Goal: Transaction & Acquisition: Register for event/course

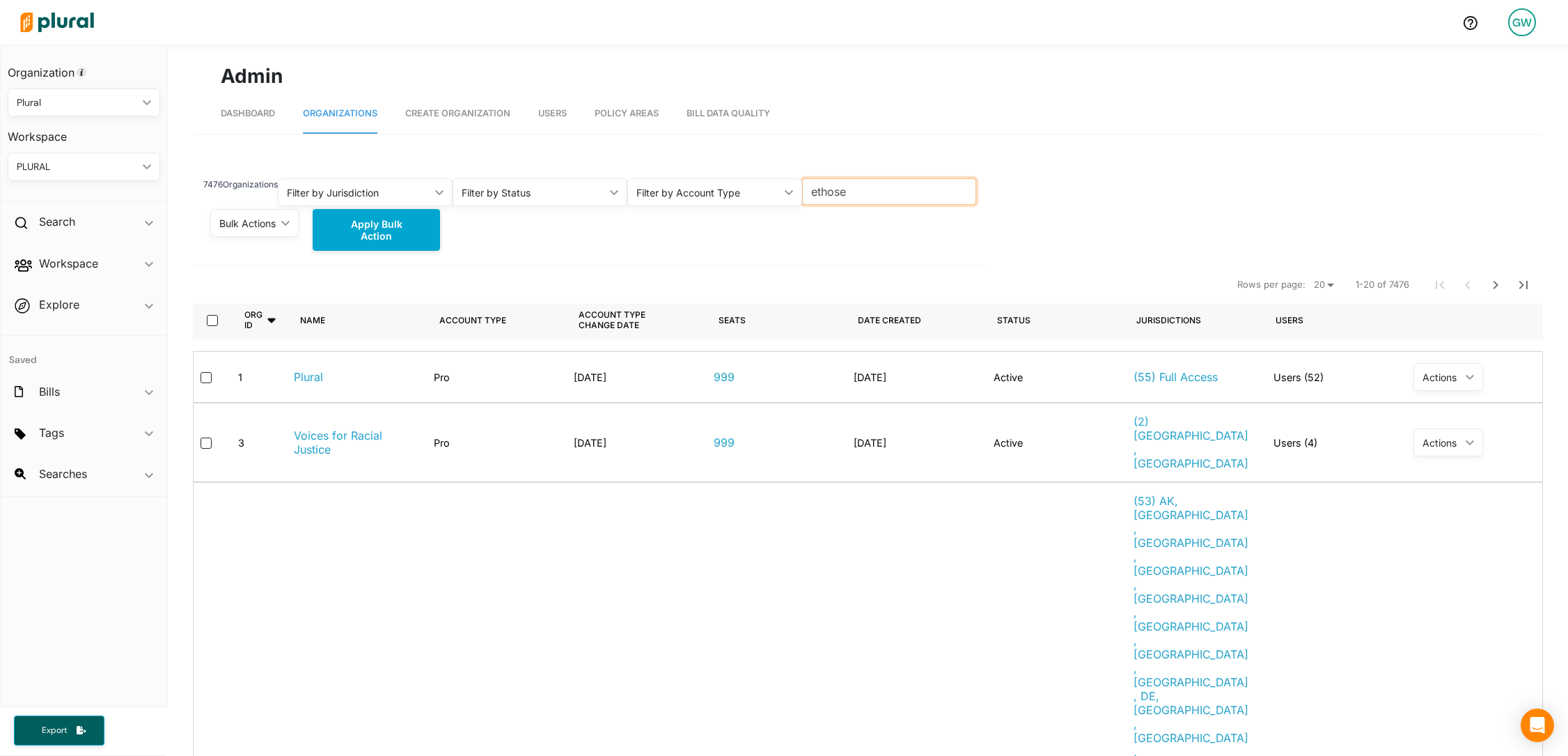
click at [855, 199] on input "ethose" at bounding box center [889, 191] width 175 height 26
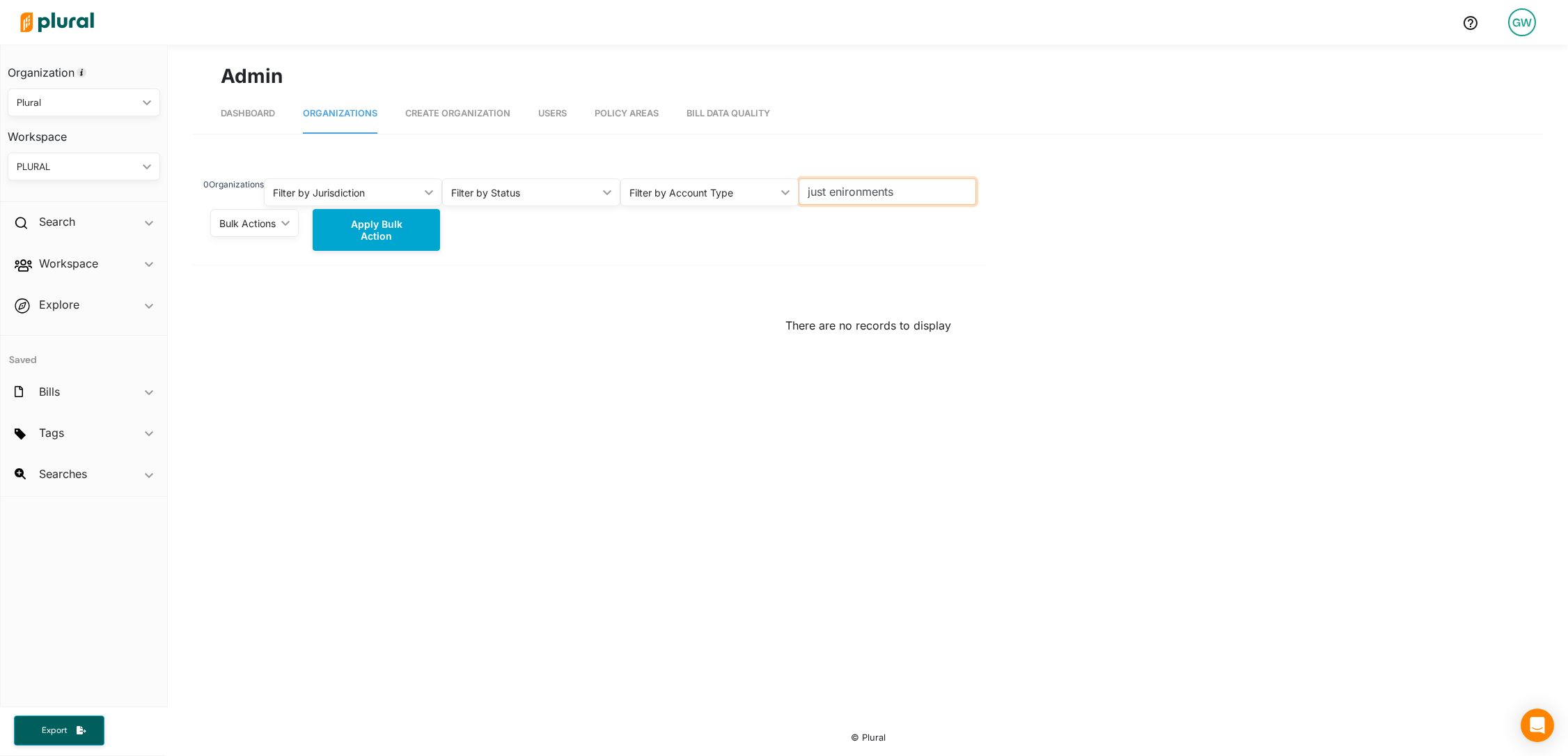
click at [850, 194] on input "just enironments" at bounding box center [887, 191] width 178 height 26
type input "just environment"
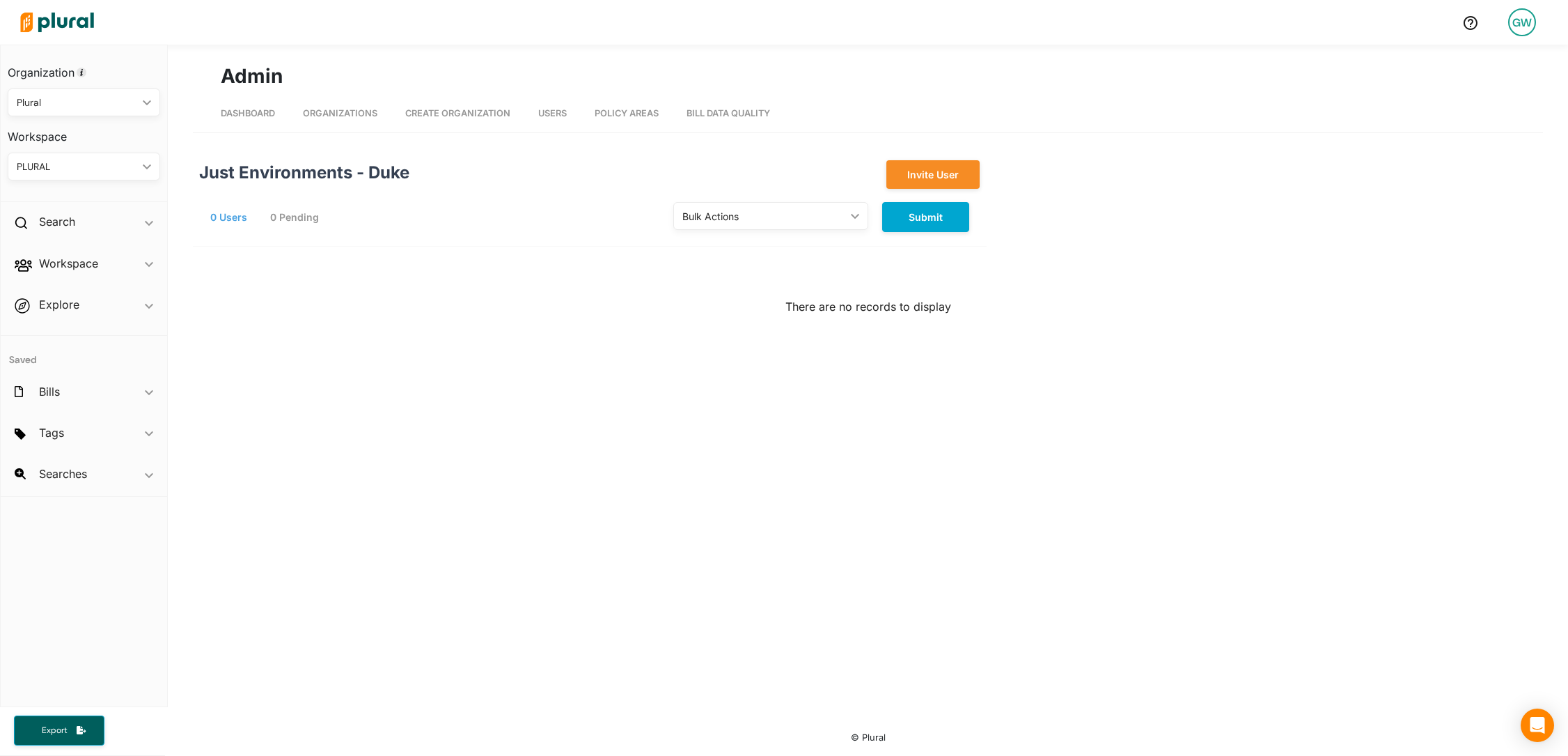
click at [360, 119] on link "Organizations" at bounding box center [340, 113] width 75 height 38
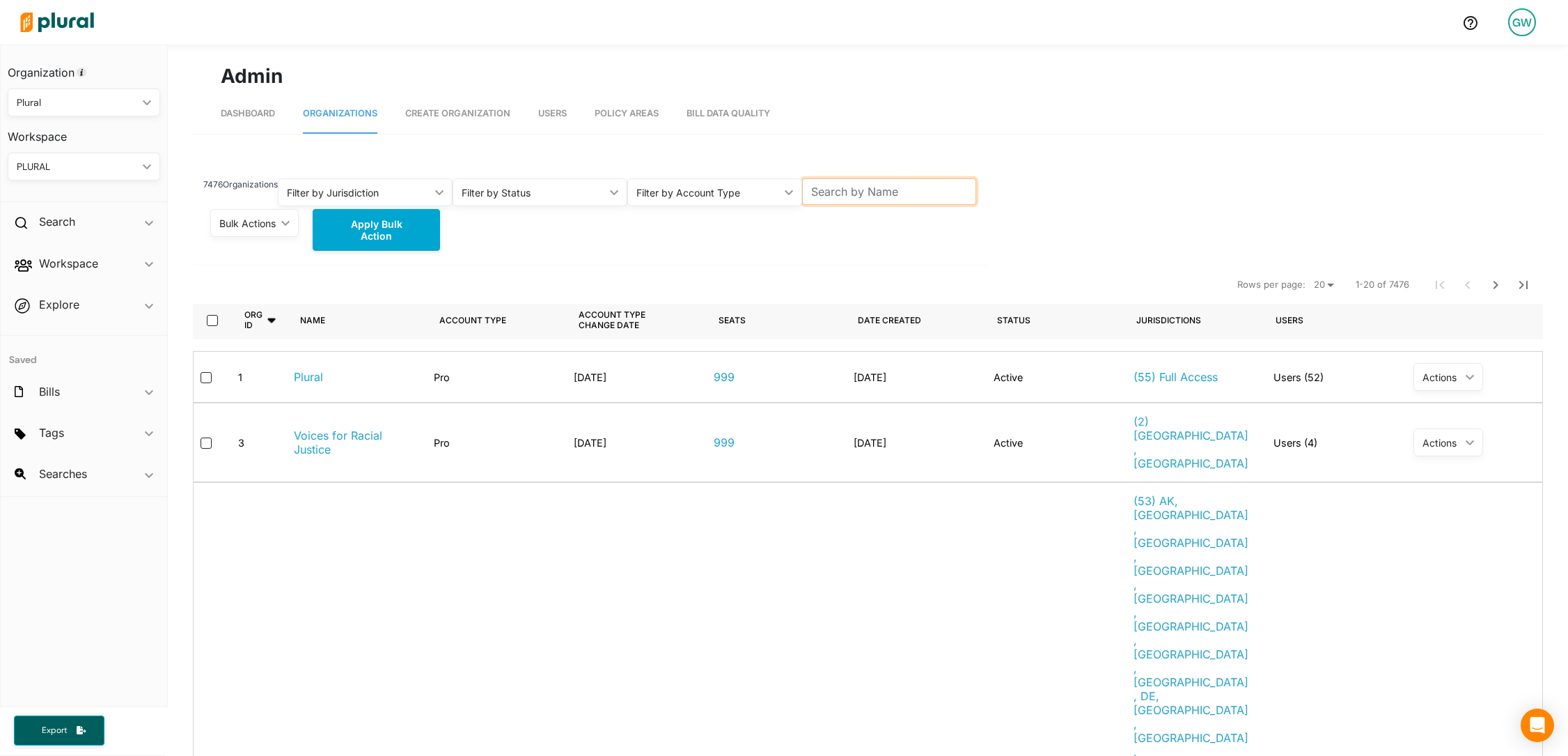
click at [844, 196] on input "text" at bounding box center [889, 191] width 175 height 26
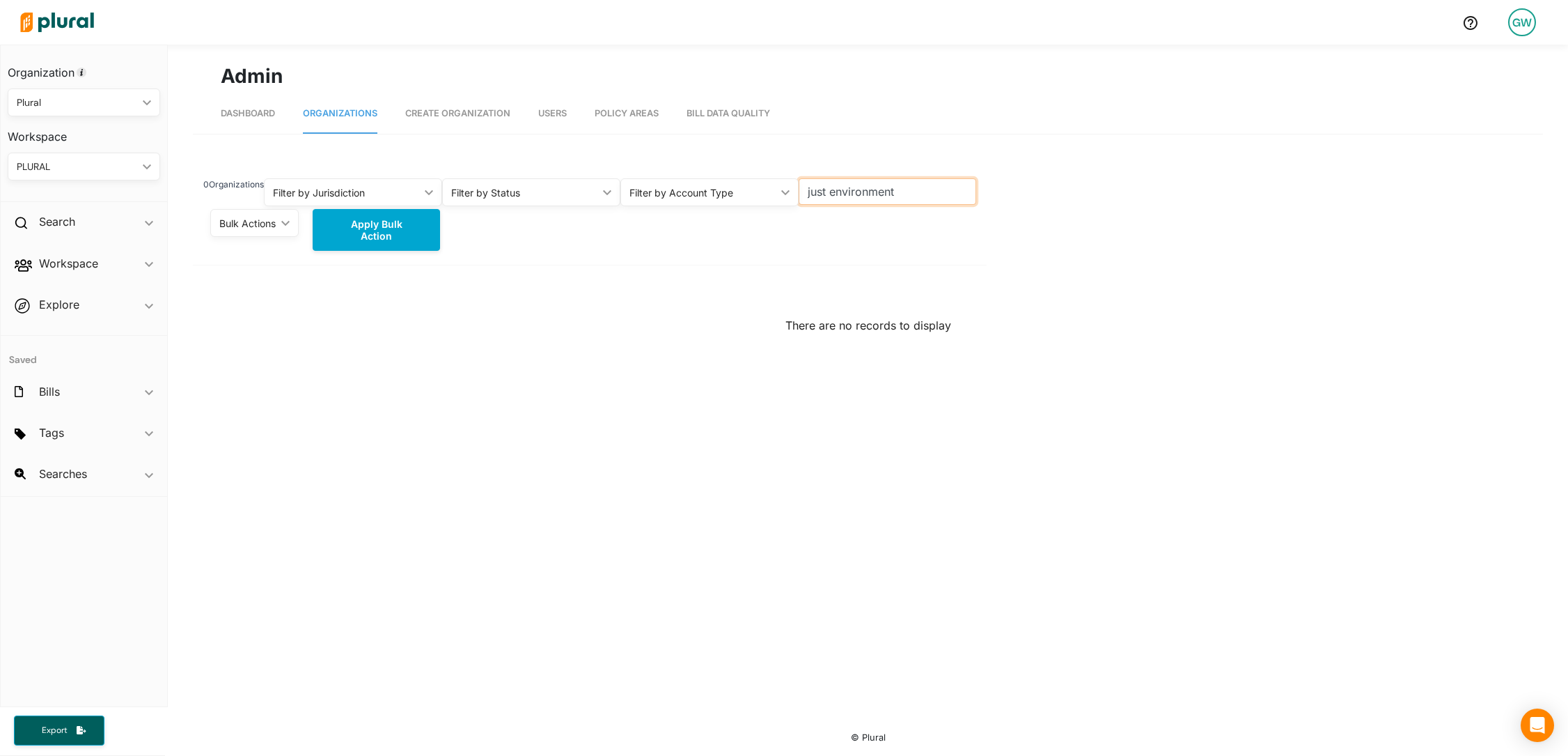
type input "just environment"
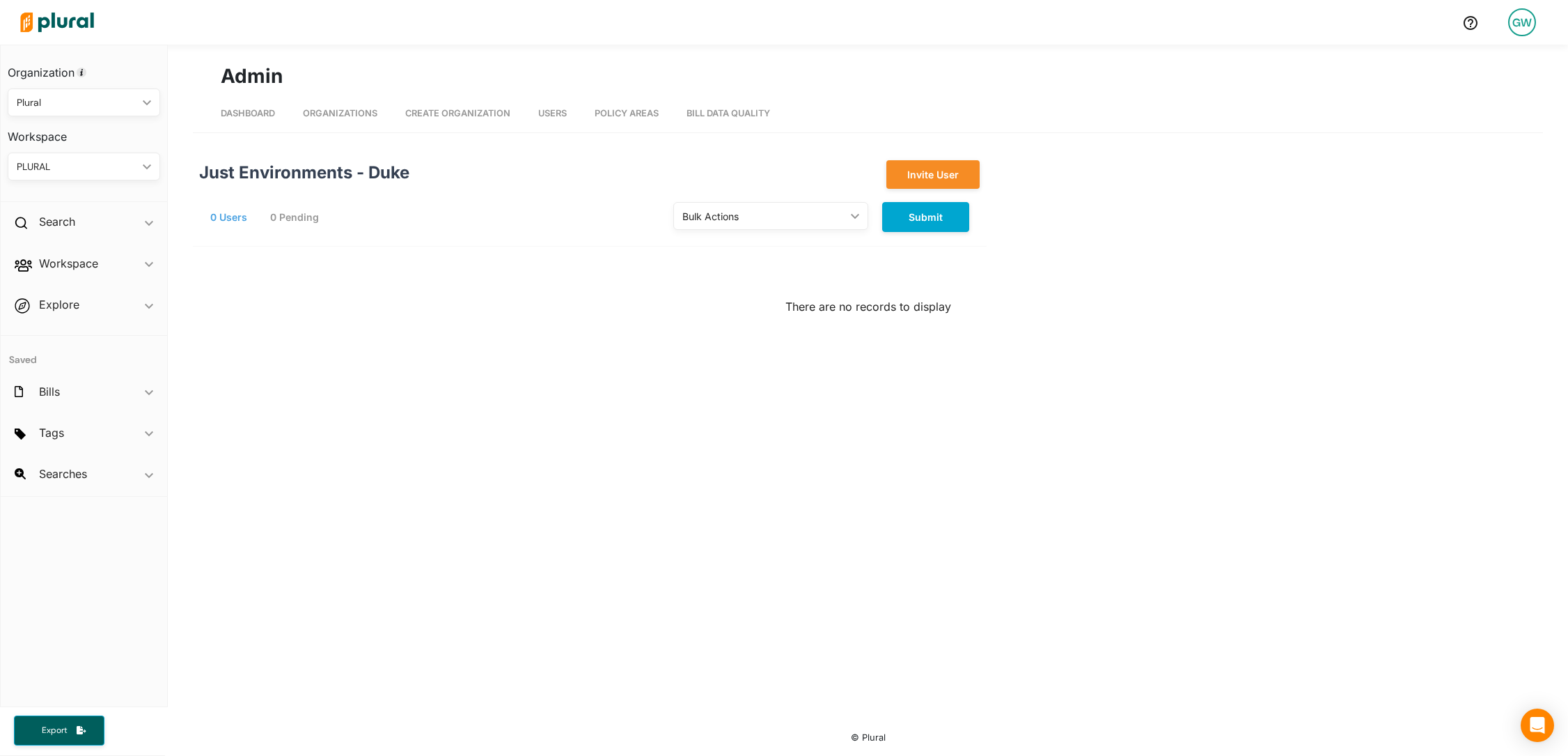
click at [315, 215] on button "0 Pending" at bounding box center [298, 217] width 70 height 21
click at [220, 225] on button "0 Users" at bounding box center [232, 216] width 58 height 21
click at [354, 107] on link "Organizations" at bounding box center [340, 113] width 75 height 38
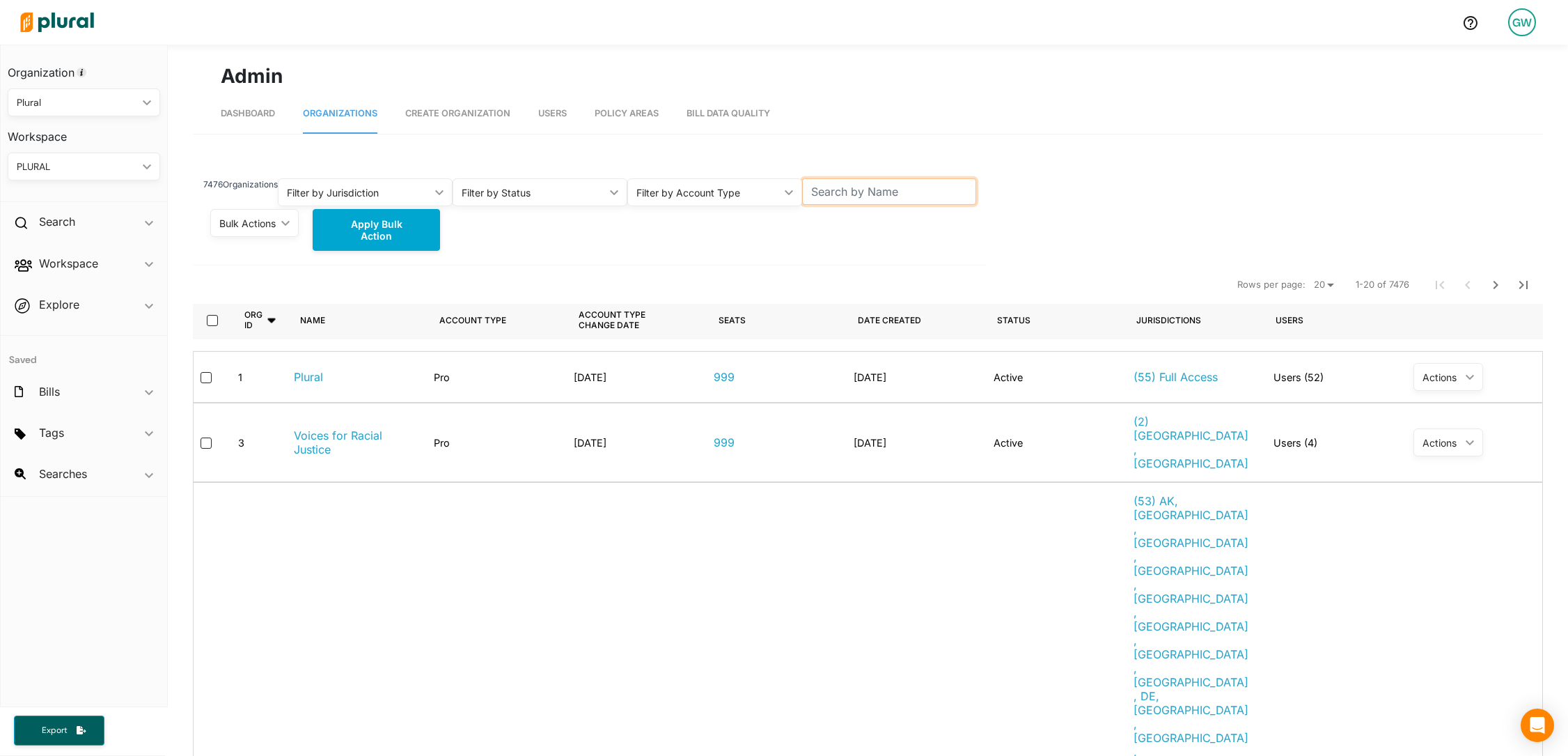
click at [839, 198] on input "text" at bounding box center [889, 191] width 175 height 26
type input "just environment"
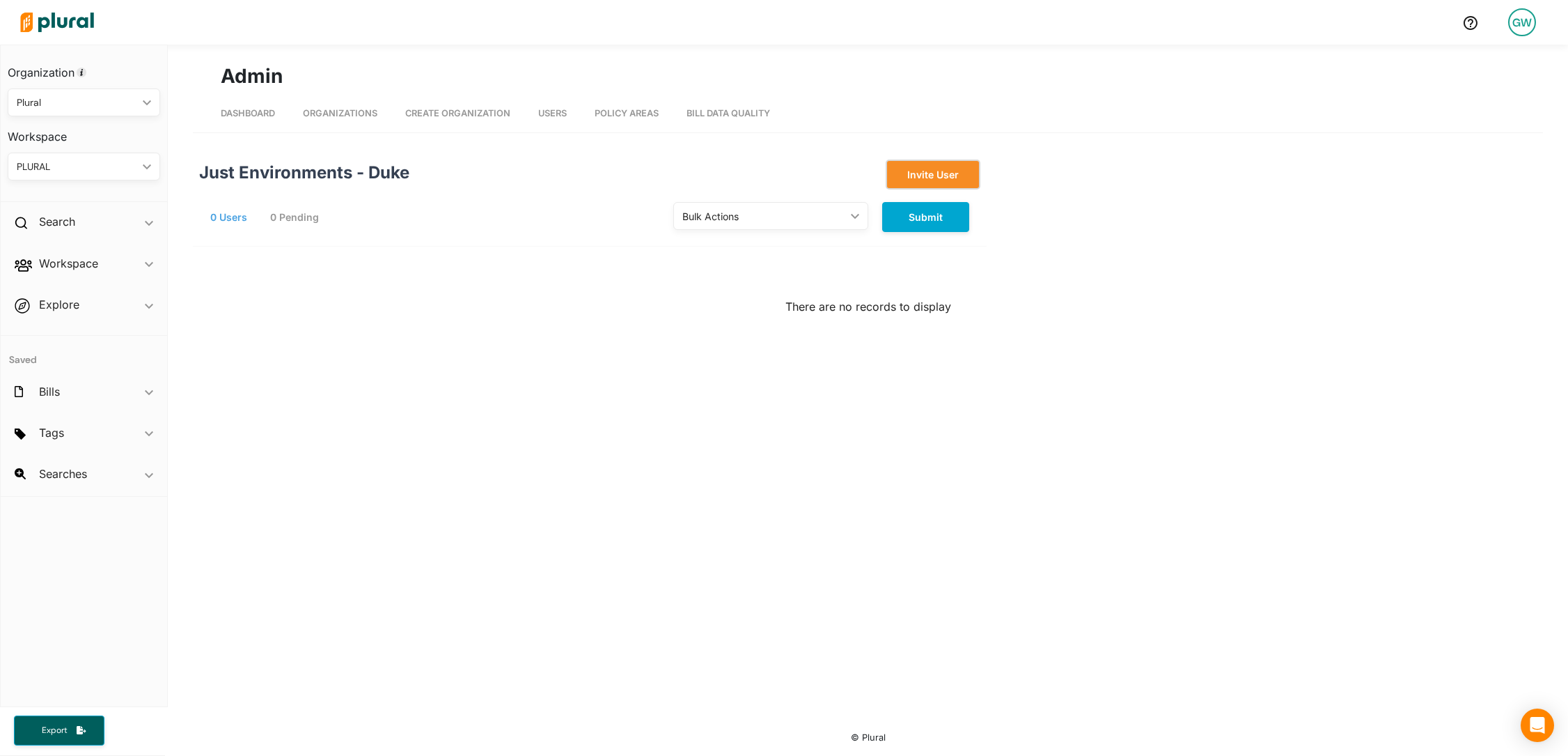
click at [914, 180] on button "Invite User" at bounding box center [932, 174] width 93 height 29
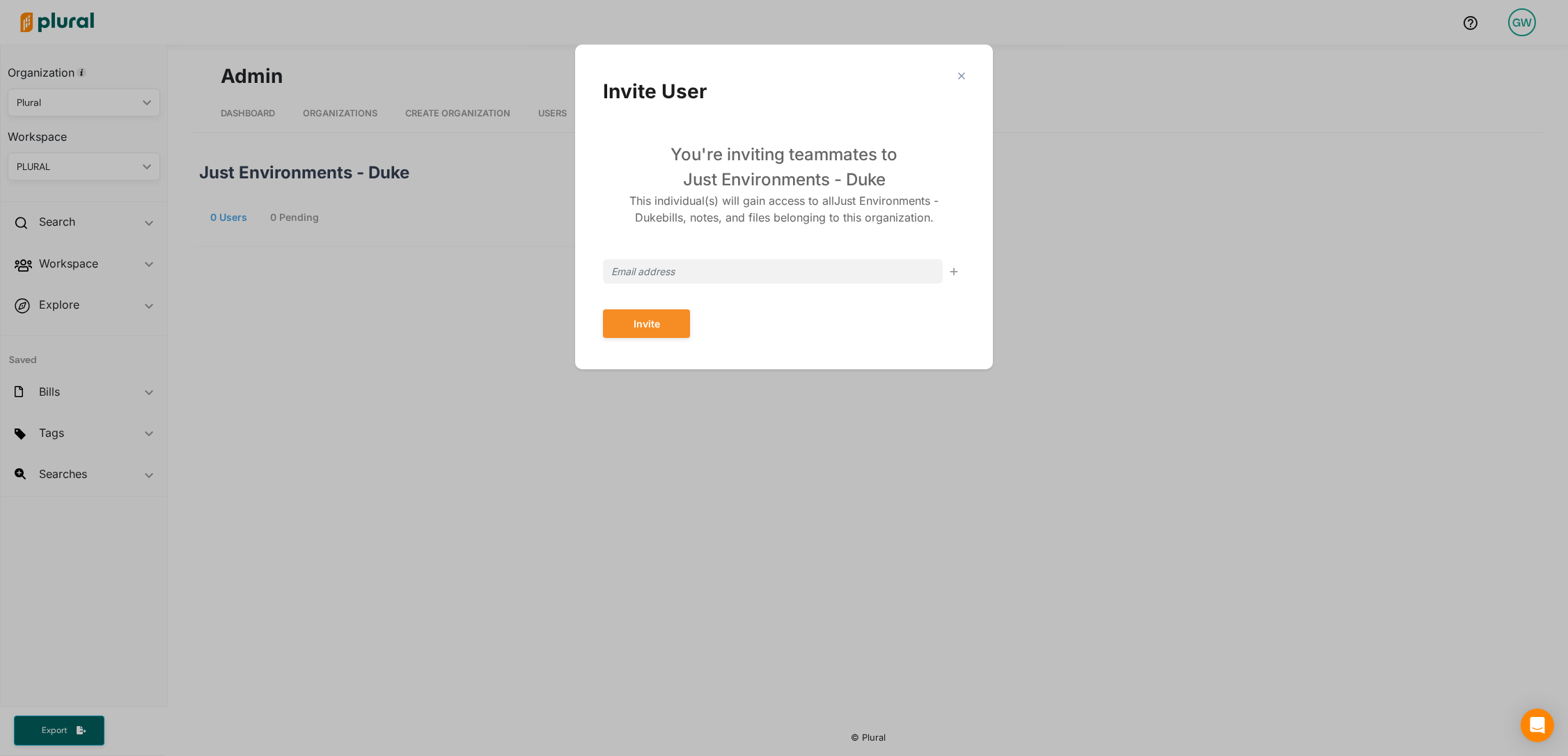
click at [697, 288] on div "Modal" at bounding box center [784, 272] width 362 height 36
click at [690, 275] on input "Modal" at bounding box center [773, 271] width 340 height 24
click at [651, 250] on div "You're inviting teammates to Just Environments - Duke This individual(s) will g…" at bounding box center [784, 227] width 362 height 227
click at [651, 279] on input "Modal" at bounding box center [773, 271] width 340 height 24
click at [627, 274] on input "gayson+duke@pluralpolicy.com" at bounding box center [773, 271] width 340 height 24
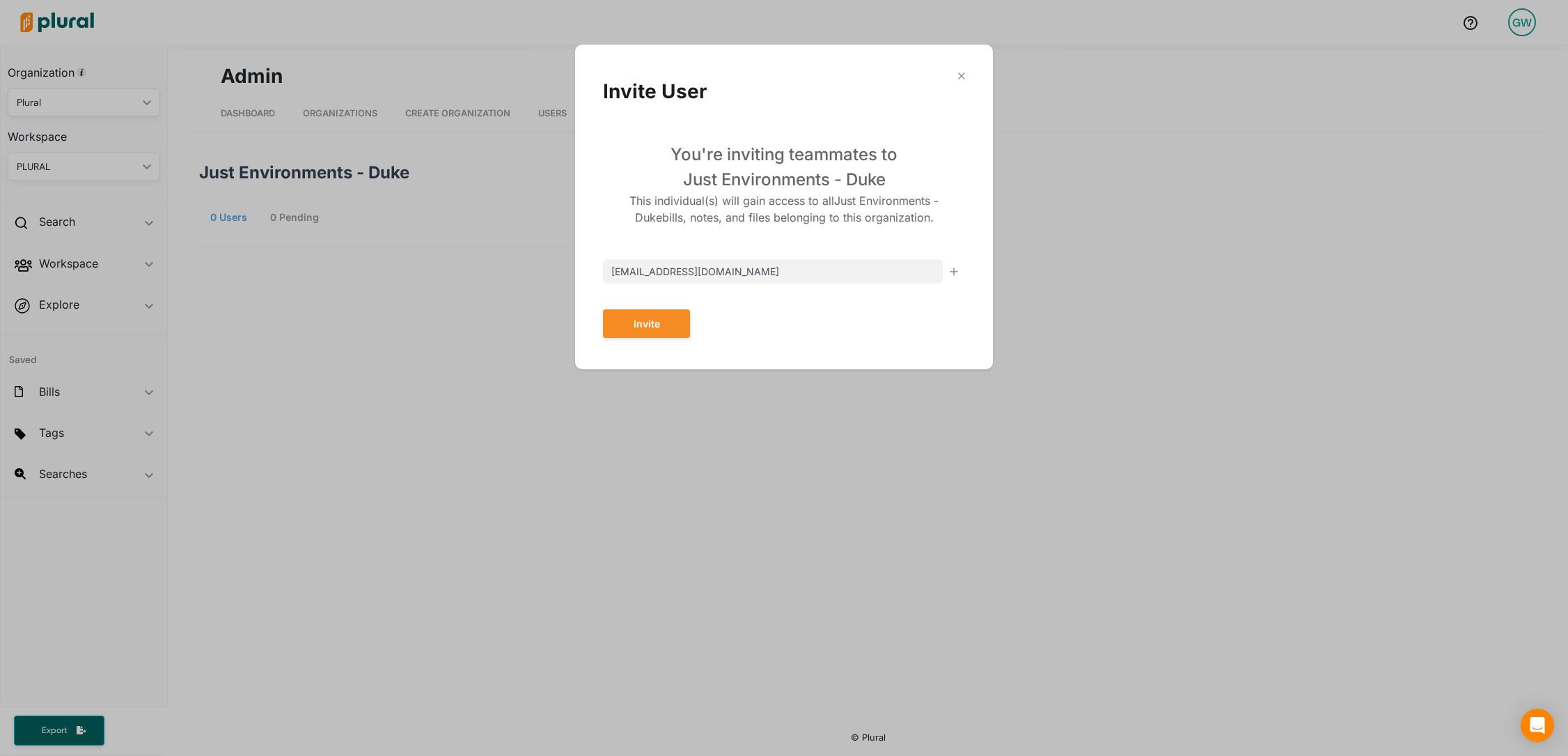
click at [627, 274] on input "gayson+duke@pluralpolicy.com" at bounding box center [773, 271] width 340 height 24
type input "[PERSON_NAME][EMAIL_ADDRESS][PERSON_NAME][DOMAIN_NAME]"
click at [625, 320] on button "Invite" at bounding box center [646, 323] width 87 height 29
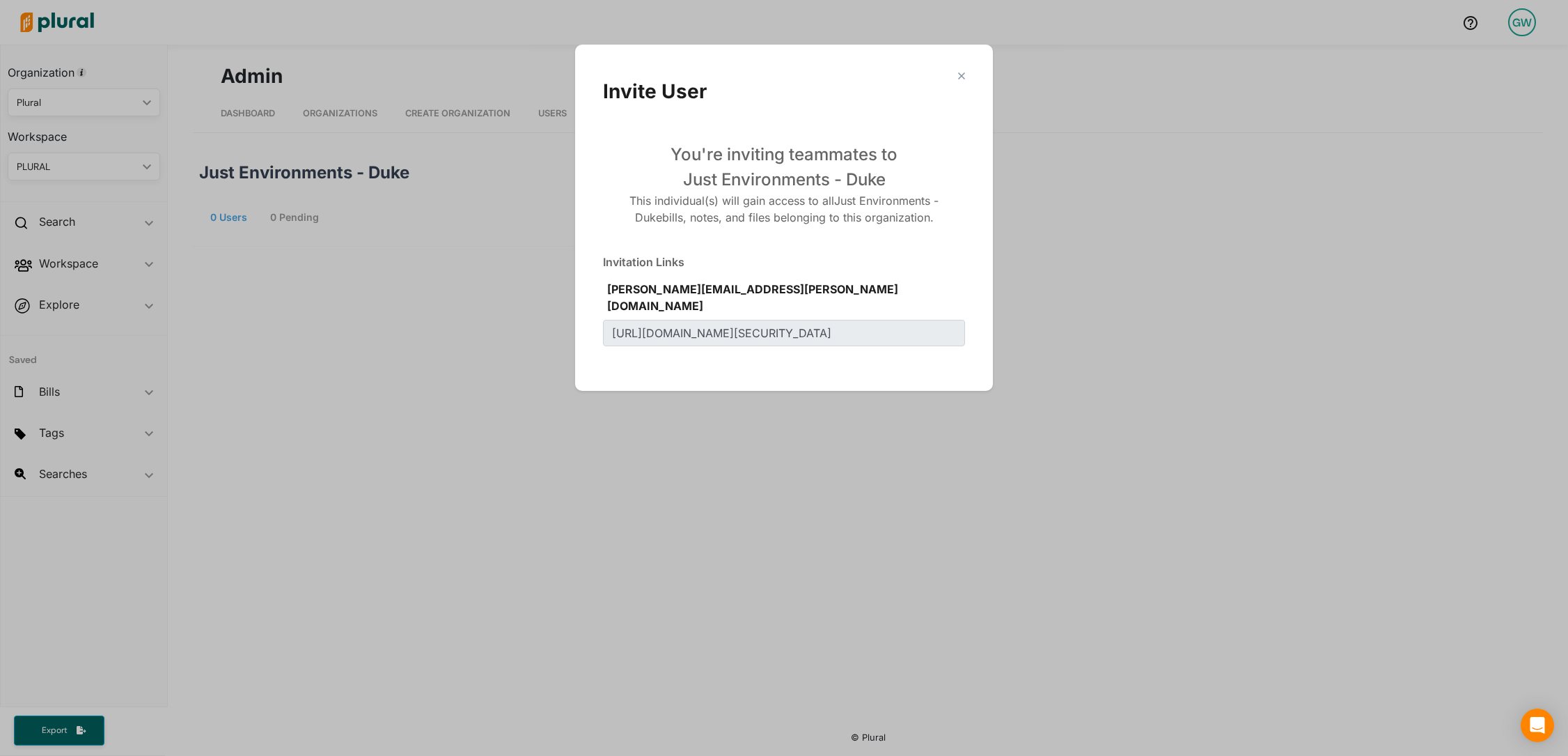
click at [886, 272] on div "Invitation Links grayson+duke@pluralpolicy.com" at bounding box center [784, 308] width 362 height 109
click at [957, 72] on polygon "Modal" at bounding box center [961, 76] width 12 height 12
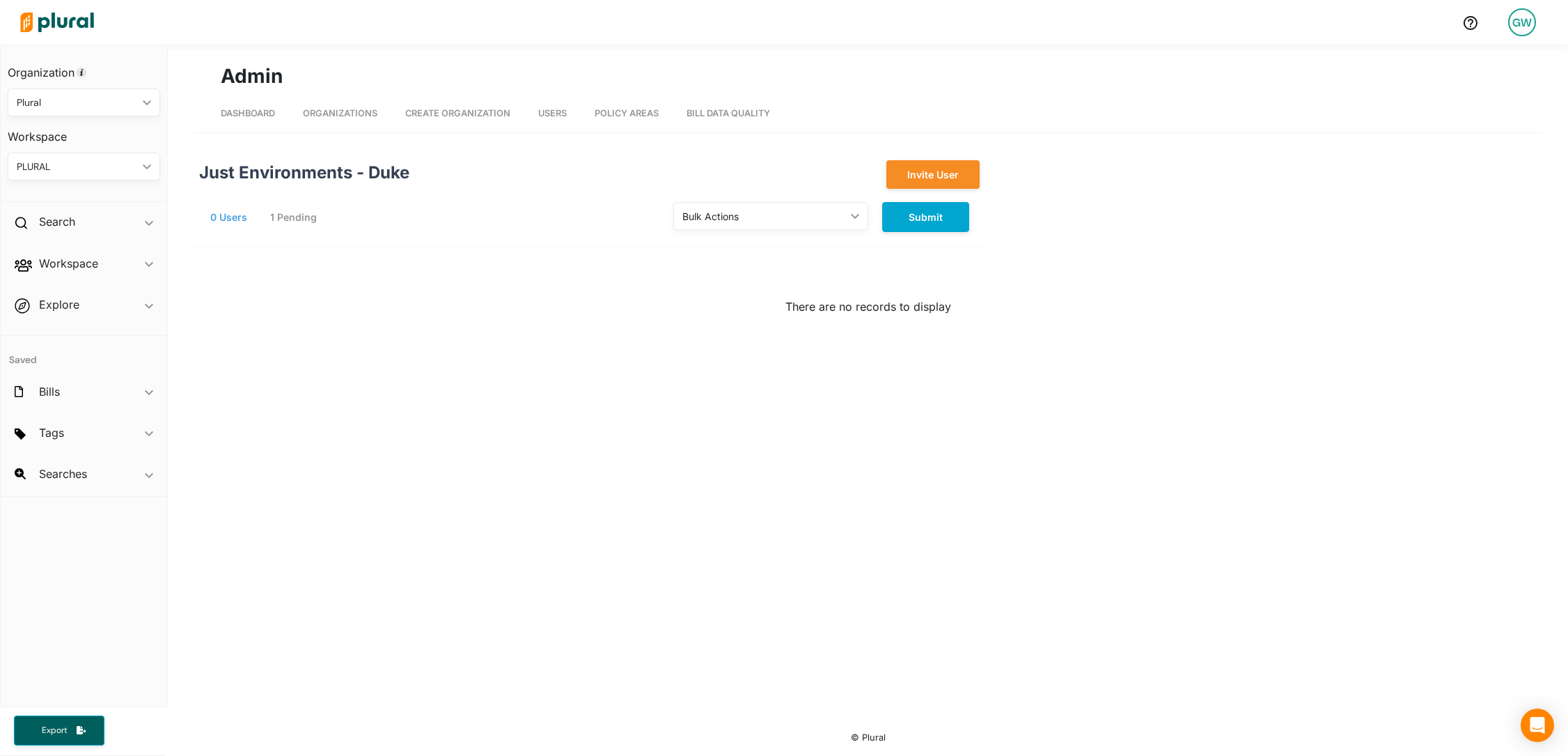
click at [1515, 24] on div "GW" at bounding box center [1522, 22] width 28 height 28
click at [1462, 233] on link "Log Out" at bounding box center [1485, 236] width 122 height 35
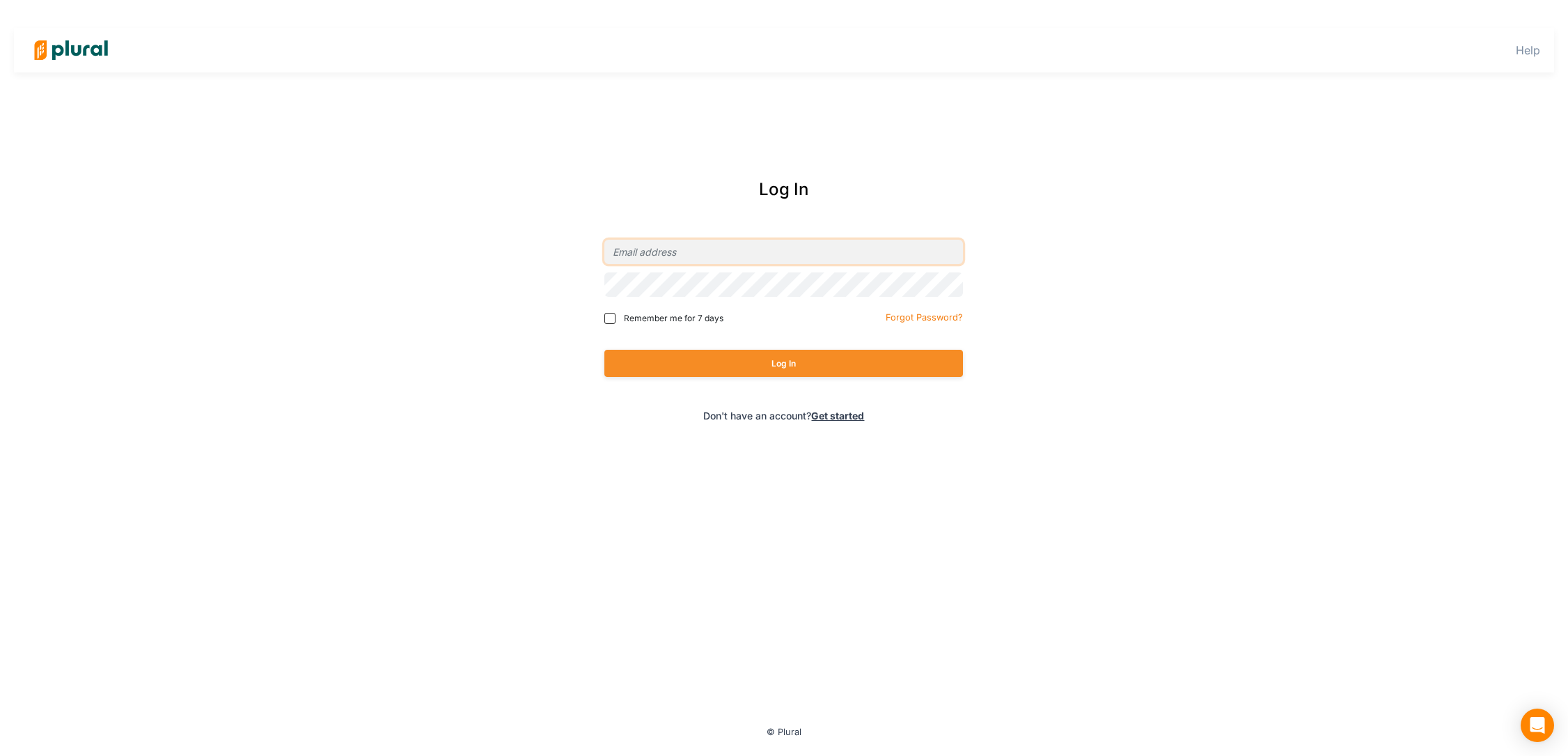
click at [672, 253] on input "email" at bounding box center [784, 252] width 359 height 24
type input "grayson@pluralpolicy.com"
click at [677, 258] on input "grayson@pluralpolicy.com" at bounding box center [784, 252] width 359 height 24
click at [715, 388] on div "Log In" at bounding box center [784, 363] width 359 height 55
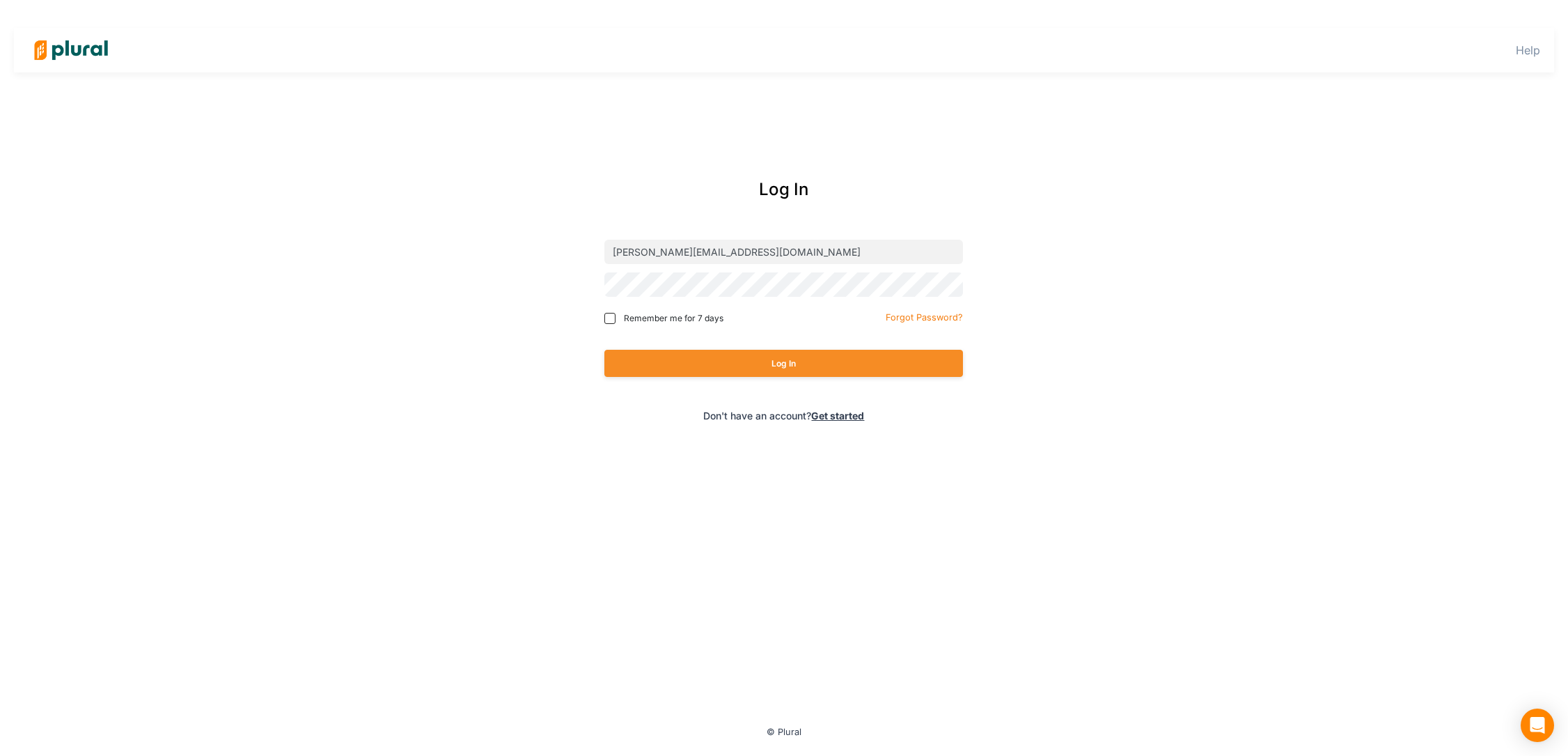
click at [709, 377] on div "Log In" at bounding box center [784, 363] width 359 height 55
click at [700, 373] on button "Log In" at bounding box center [784, 363] width 359 height 27
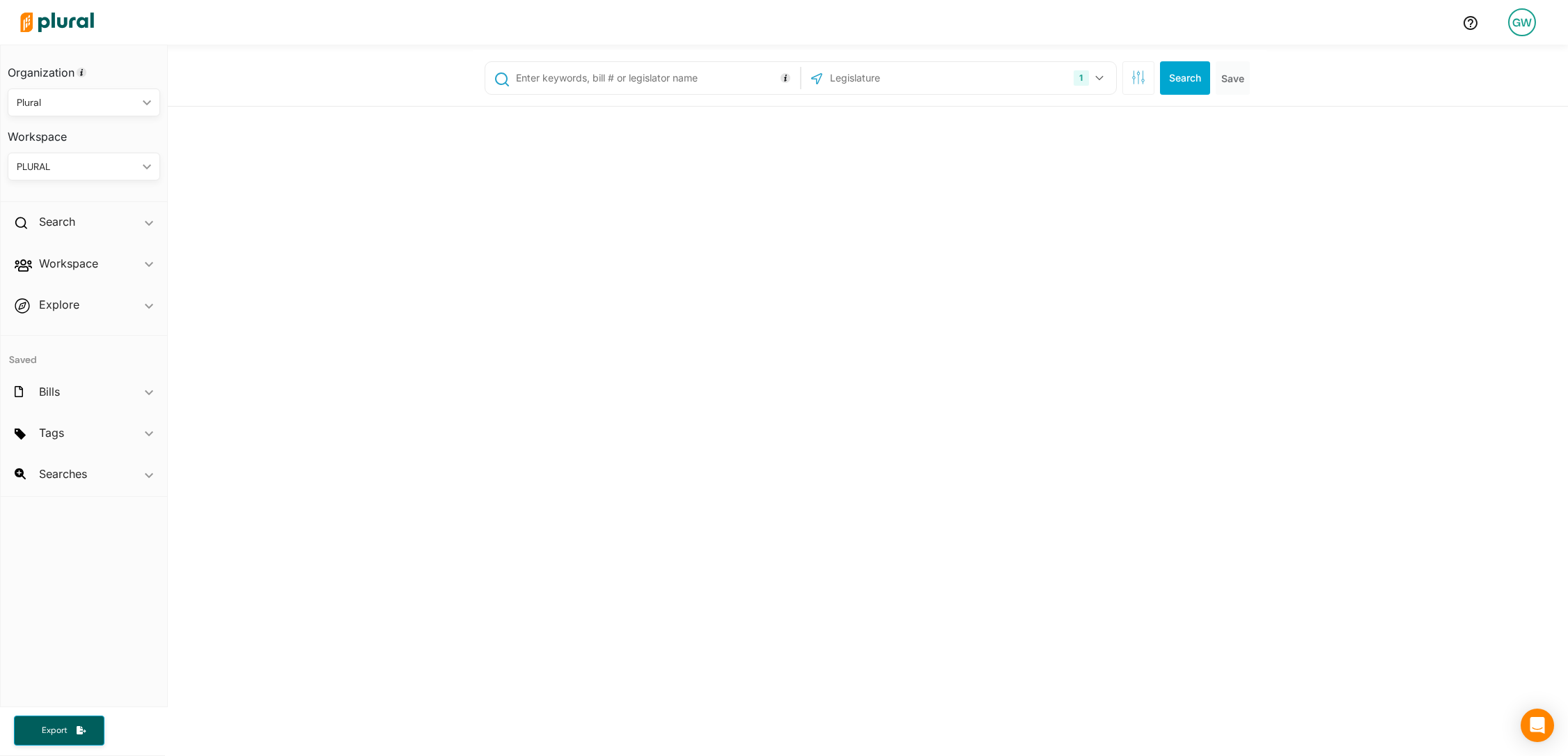
click at [1508, 16] on div "GW Organization Plural ic_keyboard_arrow_down Personal Plural Workspace PLURAL …" at bounding box center [784, 378] width 1568 height 756
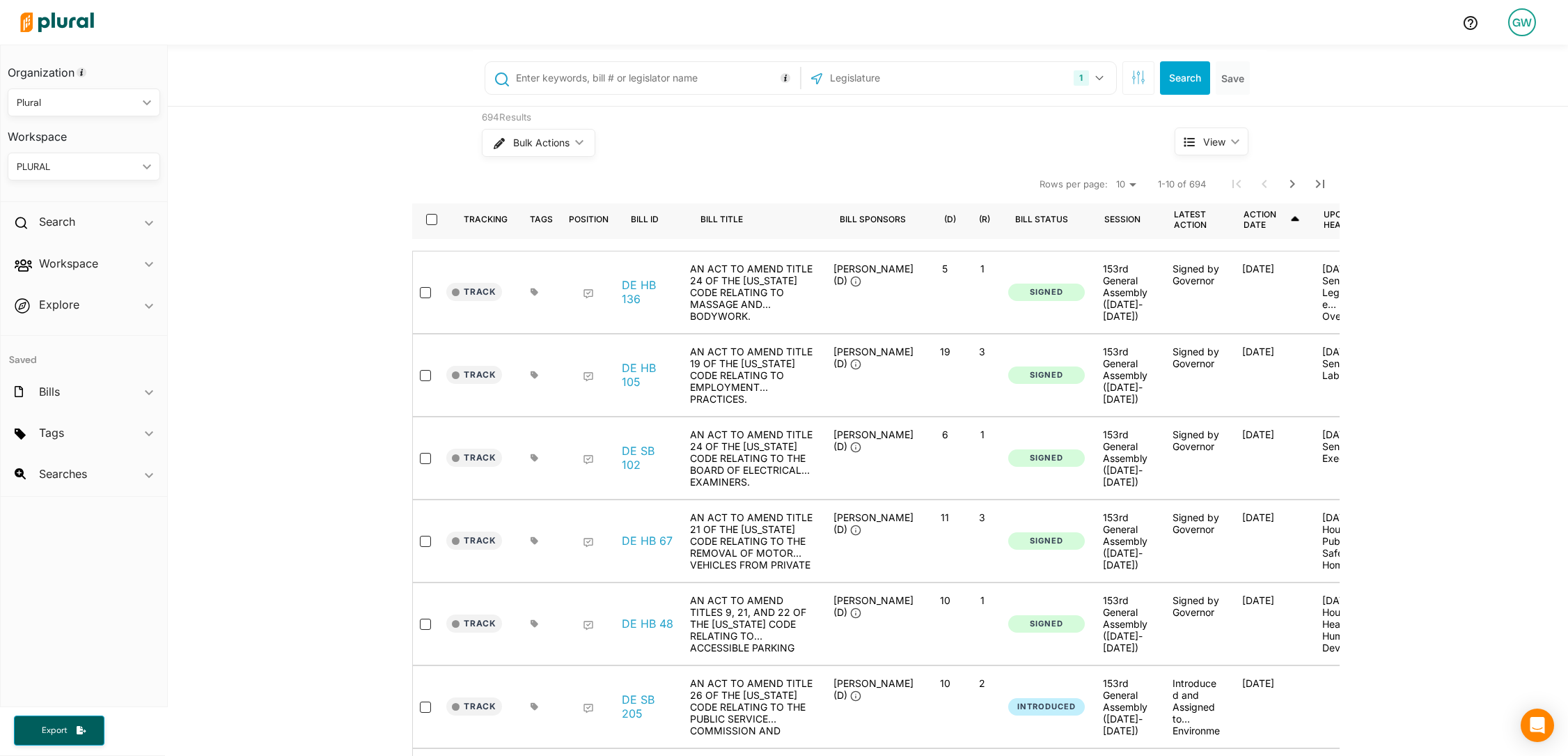
click at [1515, 32] on div "GW" at bounding box center [1522, 22] width 28 height 28
click at [1500, 70] on link "Admin Dashboard" at bounding box center [1485, 62] width 122 height 35
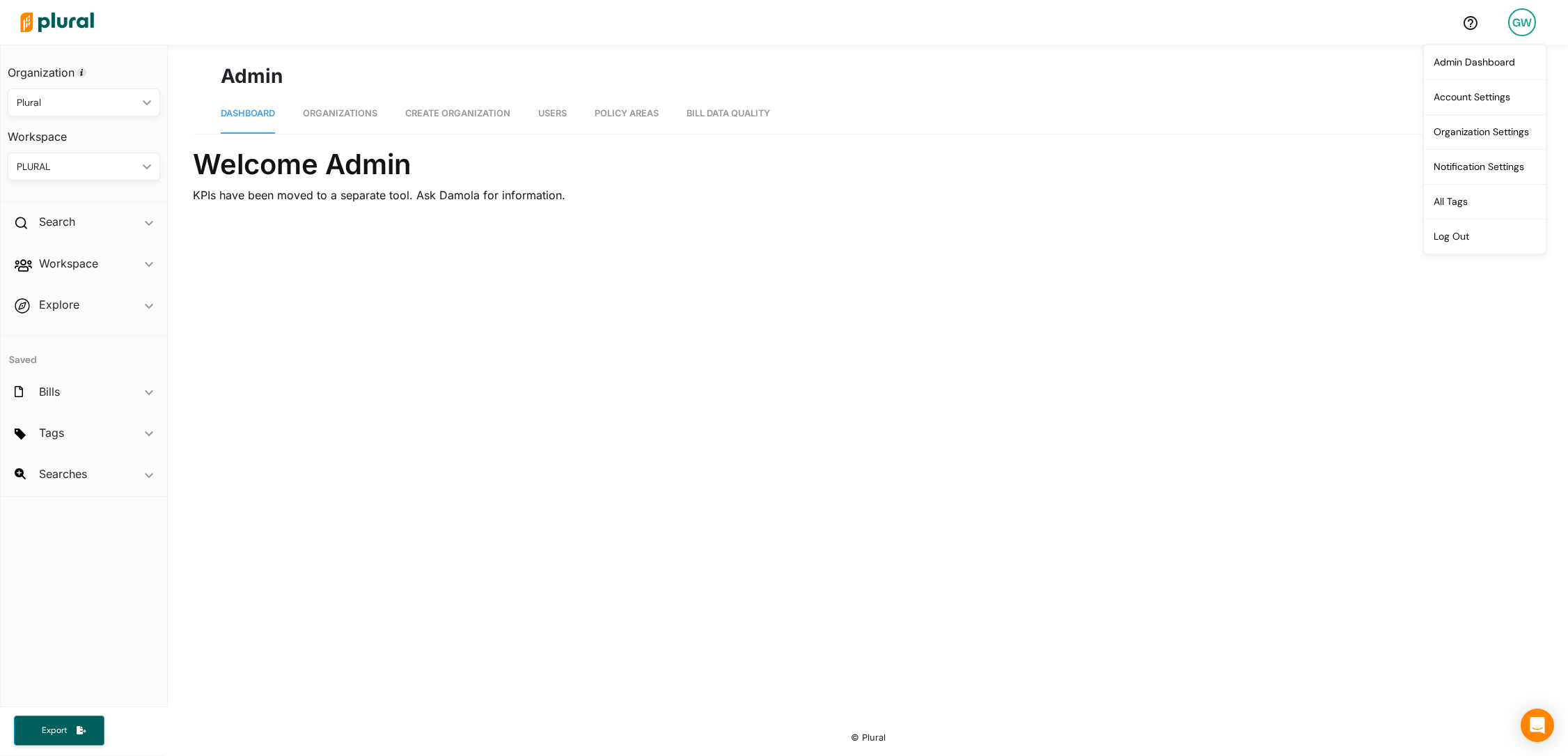
click at [373, 111] on span "Organizations" at bounding box center [340, 113] width 75 height 10
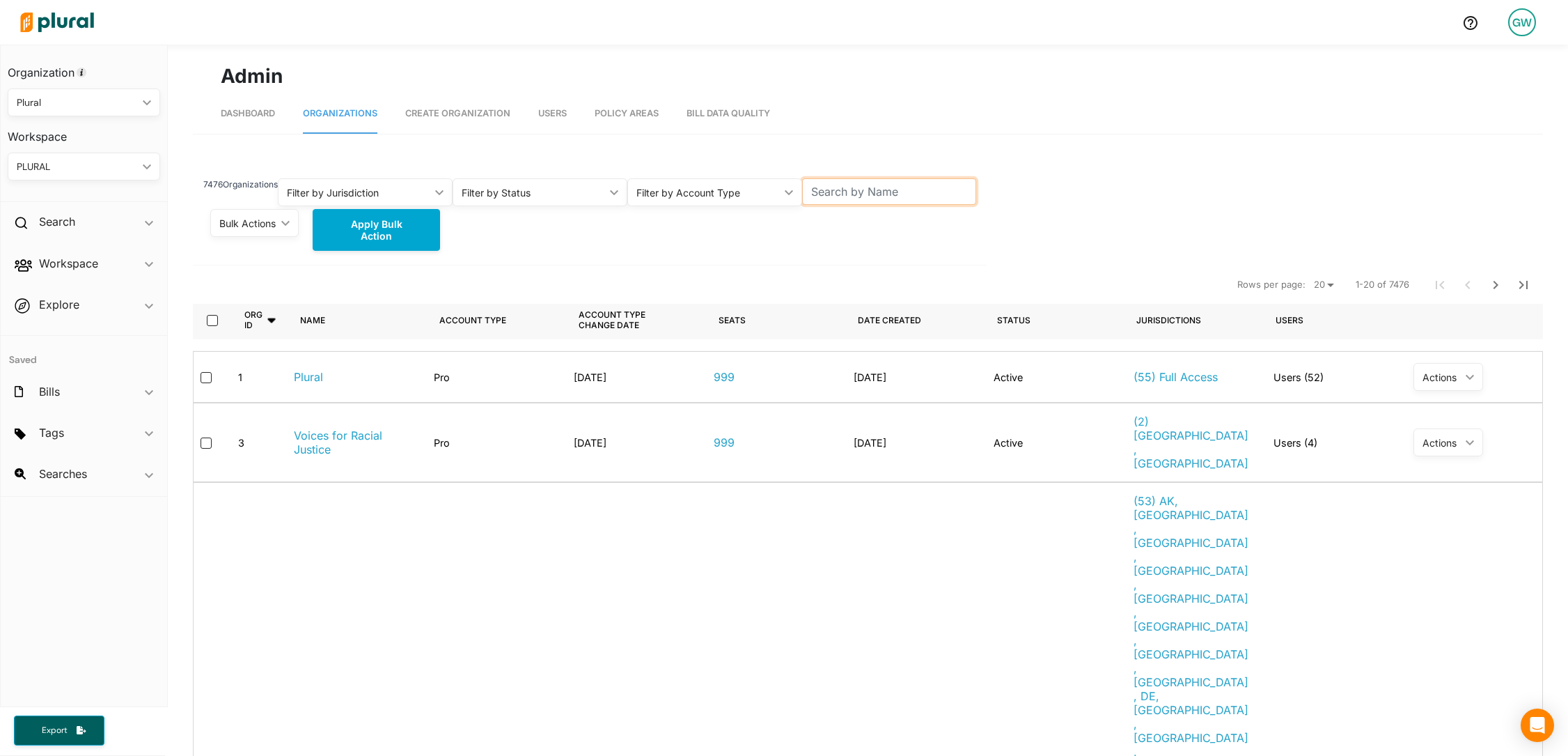
click at [871, 195] on input "text" at bounding box center [889, 191] width 175 height 26
type input "duke"
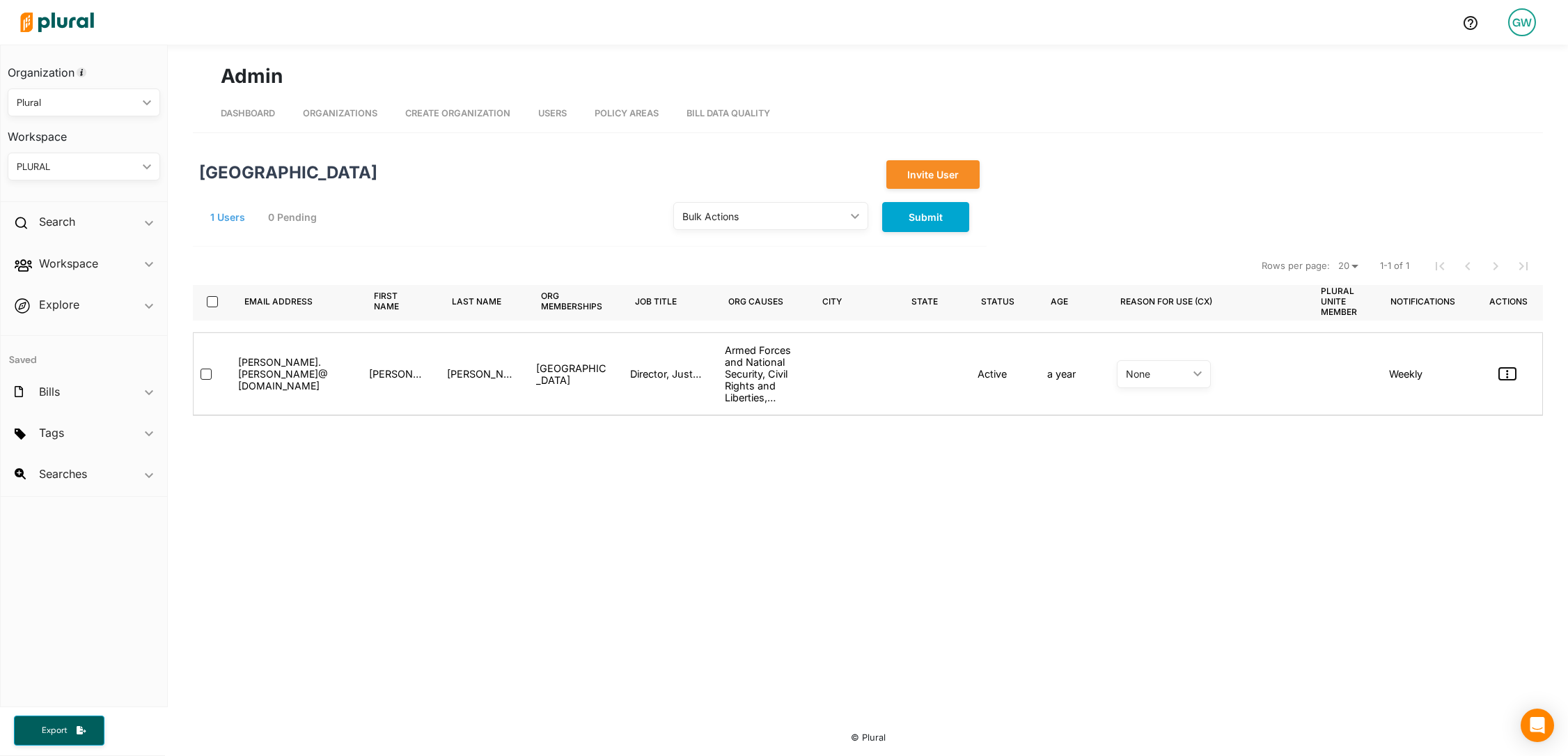
click at [1500, 371] on button "button" at bounding box center [1507, 374] width 17 height 12
click at [1457, 402] on div "Masquerade as user" at bounding box center [1455, 399] width 99 height 12
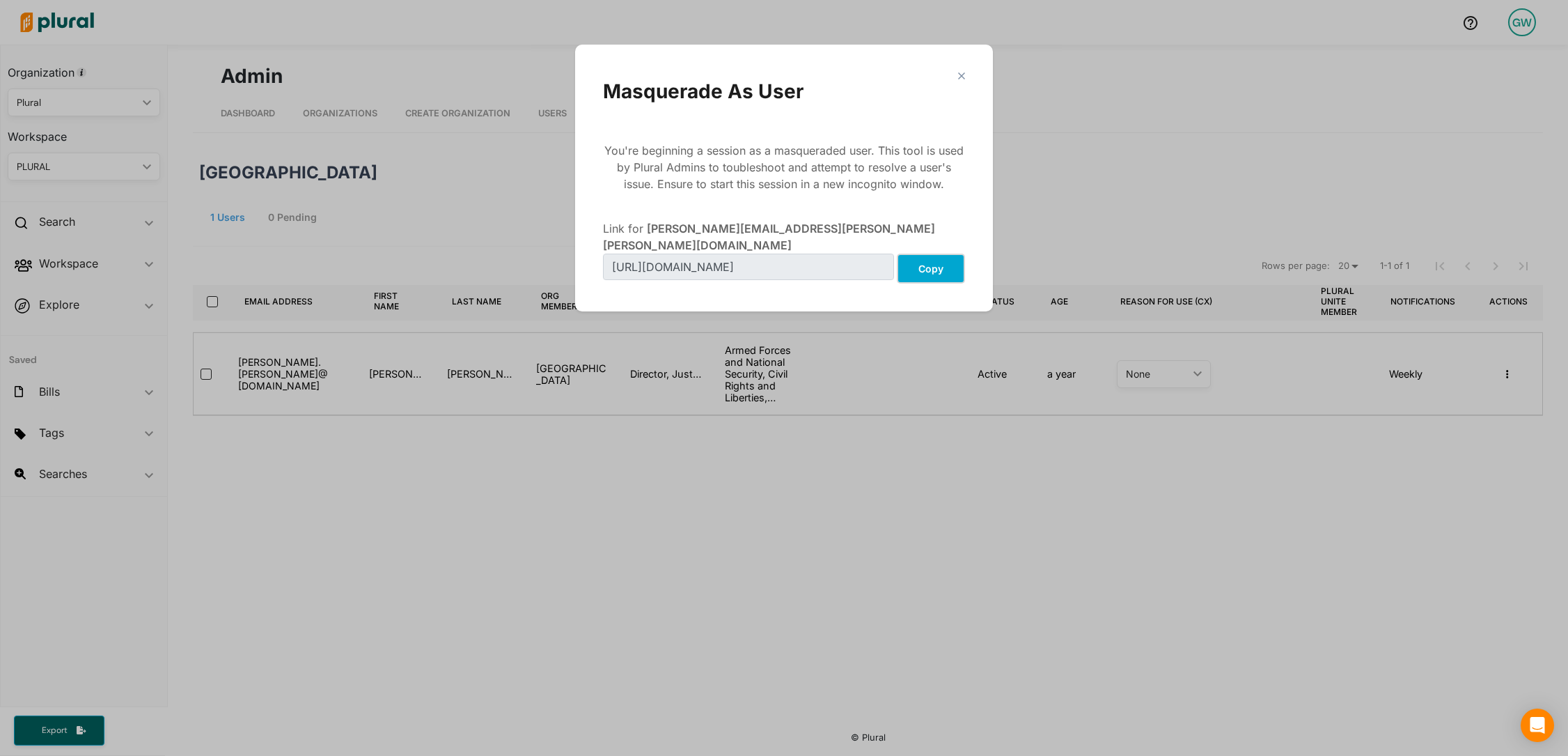
click at [940, 260] on button "Copy" at bounding box center [930, 269] width 68 height 30
click at [488, 148] on div "close Masquerade As User You're beginning a session as a masqueraded user. This…" at bounding box center [784, 378] width 1568 height 756
click at [967, 75] on div "close Masquerade As User You're beginning a session as a masqueraded user. This…" at bounding box center [784, 178] width 390 height 239
click at [963, 75] on polygon "Modal" at bounding box center [961, 76] width 12 height 12
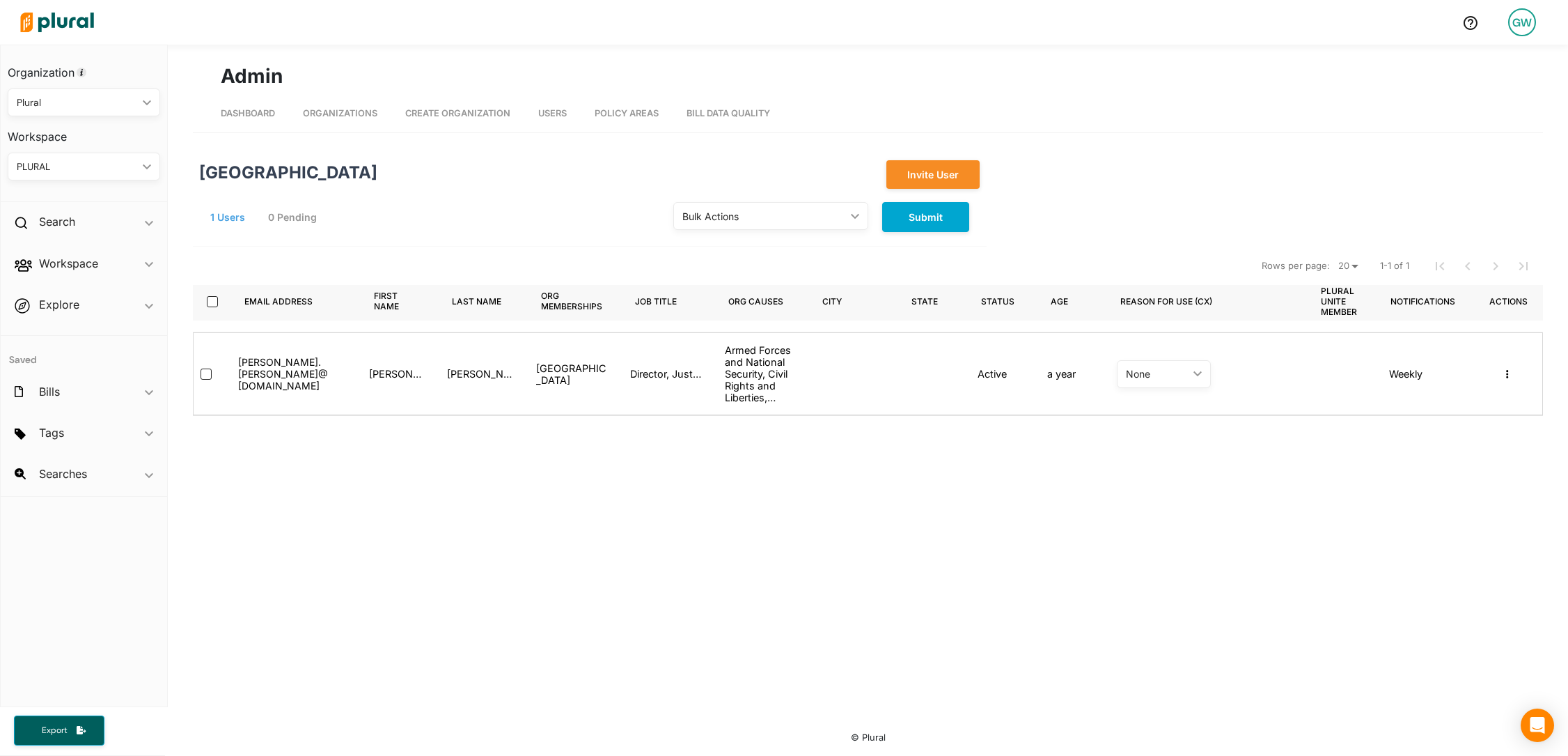
click at [355, 112] on span "Organizations" at bounding box center [340, 113] width 75 height 10
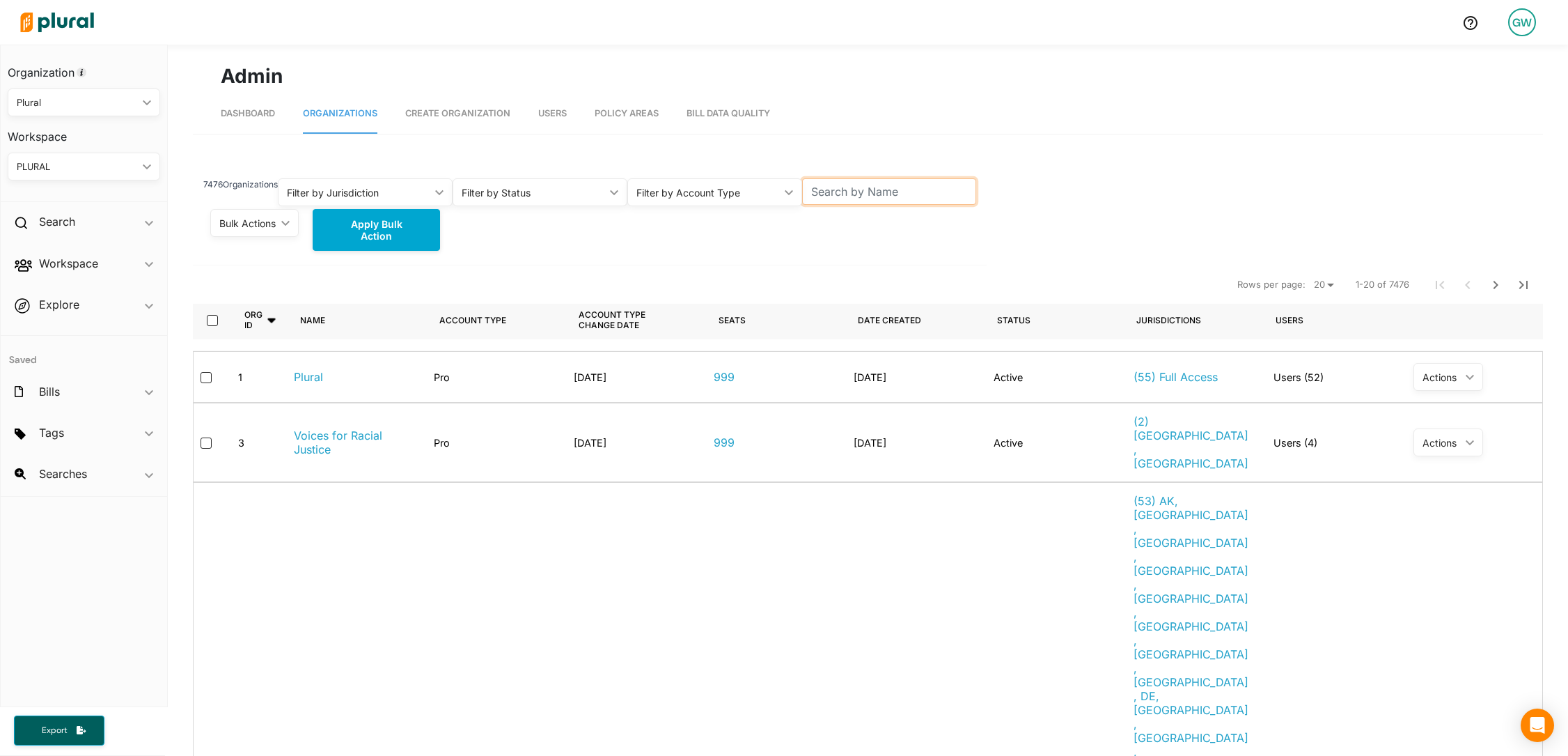
click at [909, 193] on input "text" at bounding box center [889, 191] width 175 height 26
type input "just environment"
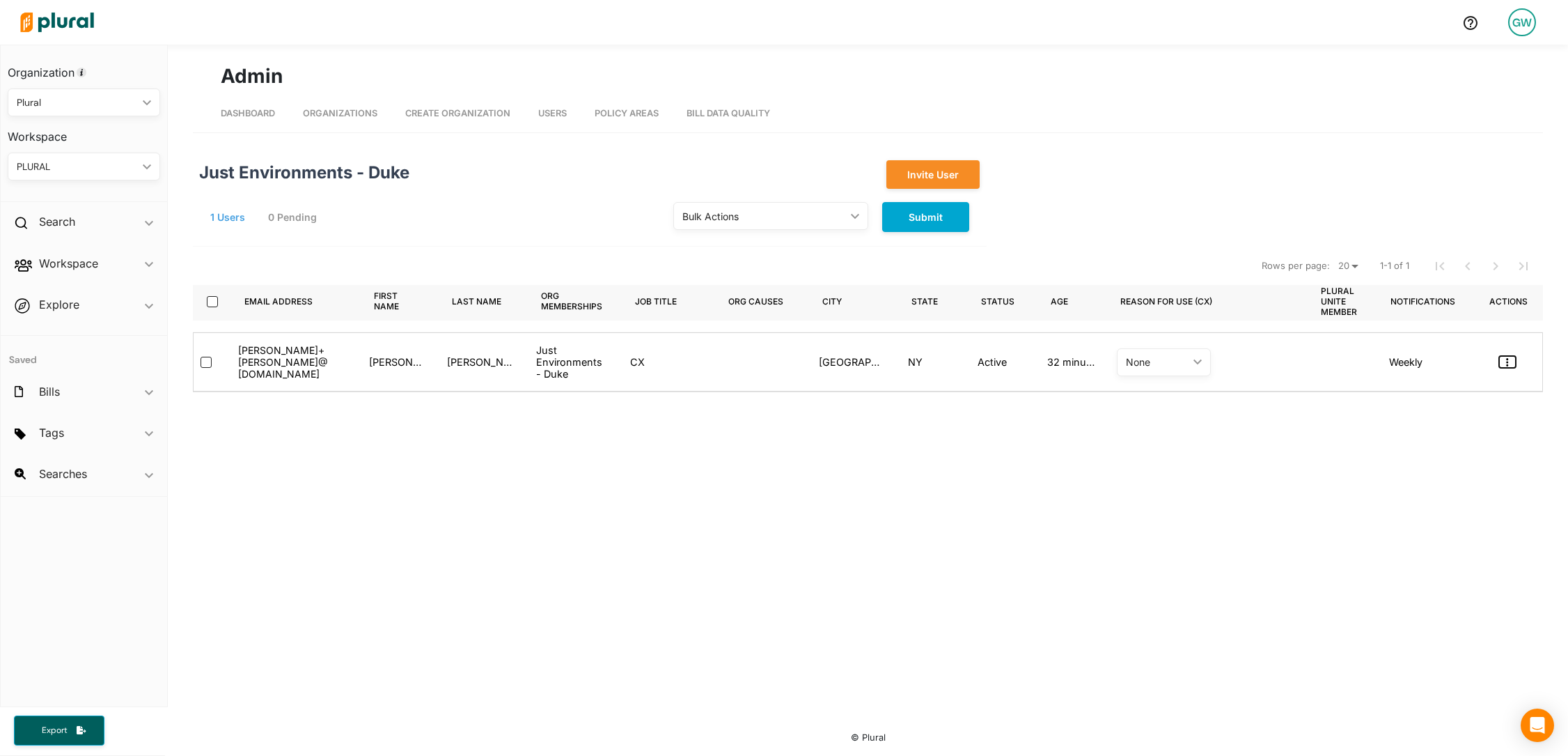
click at [1511, 362] on button "button" at bounding box center [1507, 362] width 17 height 12
click at [201, 363] on input "select-row-10052" at bounding box center [206, 362] width 11 height 11
checkbox input "true"
click at [759, 226] on div "Bulk Actions ic_keyboard_arrow_down" at bounding box center [771, 216] width 195 height 28
click at [756, 284] on div "Suspend" at bounding box center [736, 281] width 102 height 12
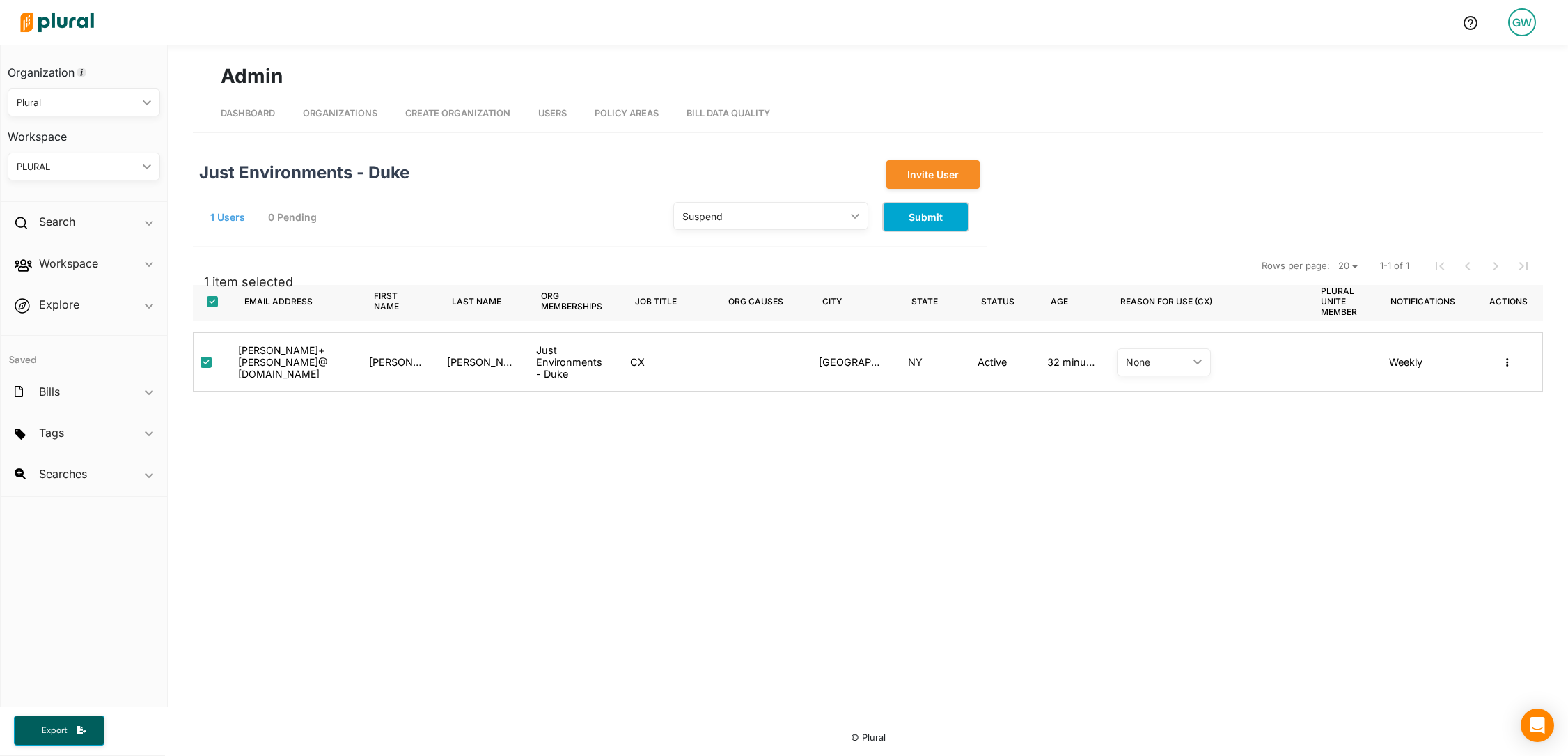
click at [929, 202] on button "Submit" at bounding box center [925, 217] width 87 height 30
checkbox input "false"
click at [590, 239] on div "Just Environments - Duke Invite User 1 Users 0 Pending Bulk Actions ic_keyboard…" at bounding box center [590, 203] width 793 height 86
click at [789, 206] on div "Bulk Actions ic_keyboard_arrow_down" at bounding box center [771, 216] width 195 height 28
click at [758, 254] on div "Activate" at bounding box center [736, 249] width 102 height 12
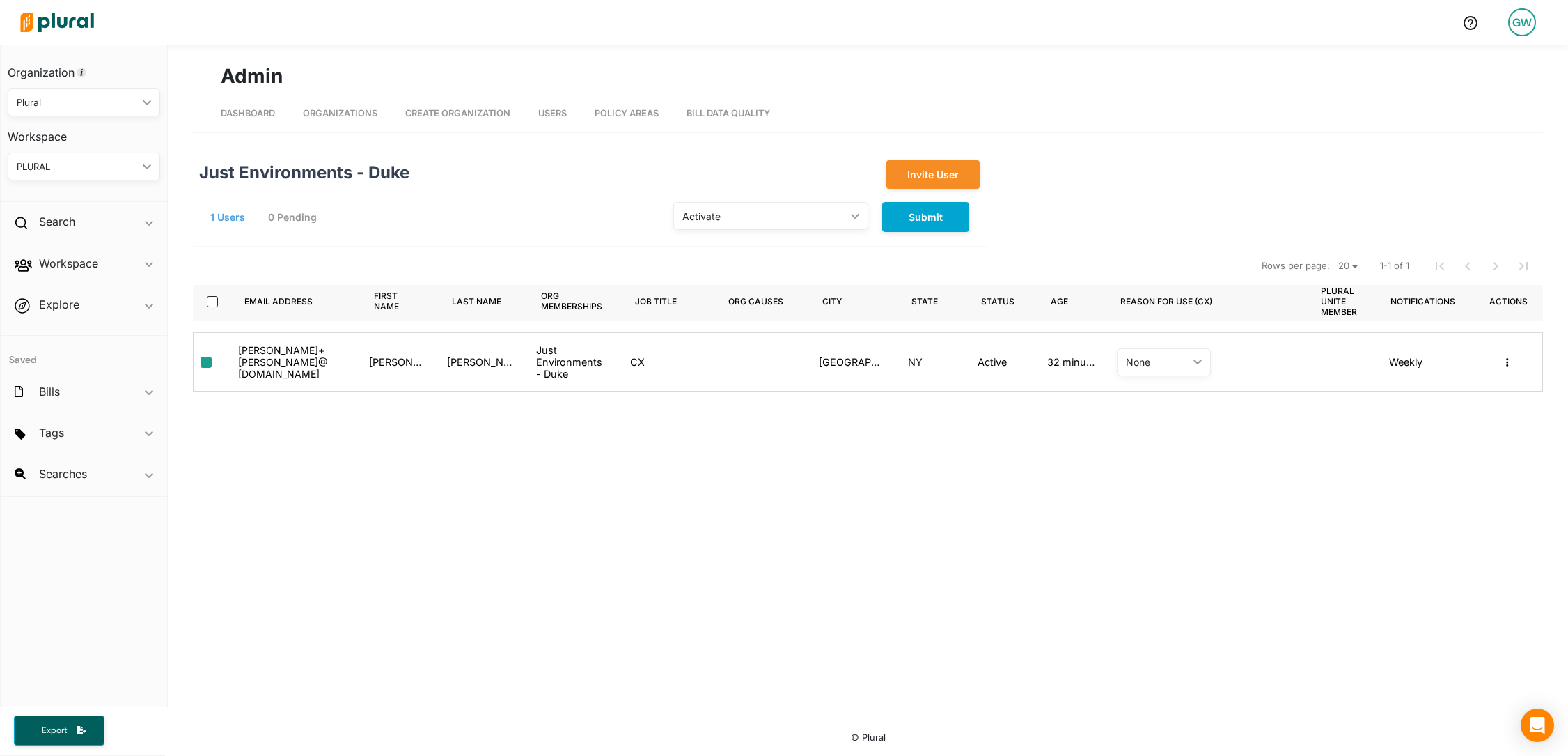
click at [208, 362] on input "select-row-10052" at bounding box center [206, 362] width 11 height 11
checkbox input "true"
click at [777, 218] on div "Activate" at bounding box center [764, 216] width 163 height 15
click at [750, 269] on link "Suspend" at bounding box center [736, 281] width 122 height 32
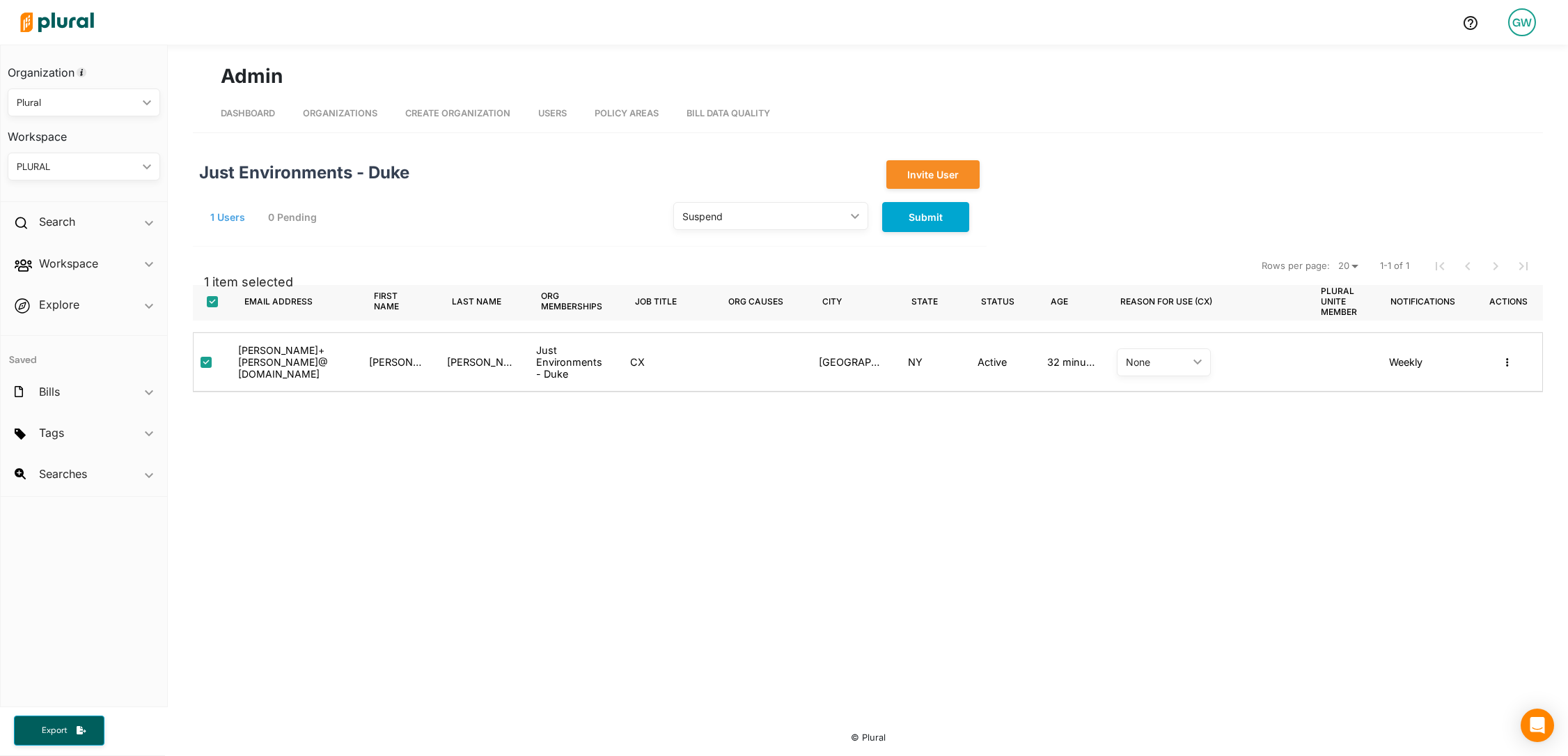
click at [748, 231] on div "Suspend ic_keyboard_arrow_down Activate Suspend" at bounding box center [771, 217] width 195 height 30
click at [743, 218] on div "Suspend" at bounding box center [764, 216] width 163 height 15
click at [737, 249] on div "Activate" at bounding box center [736, 249] width 102 height 12
click at [908, 208] on button "Submit" at bounding box center [925, 217] width 87 height 30
click at [1510, 364] on button "button" at bounding box center [1507, 362] width 17 height 12
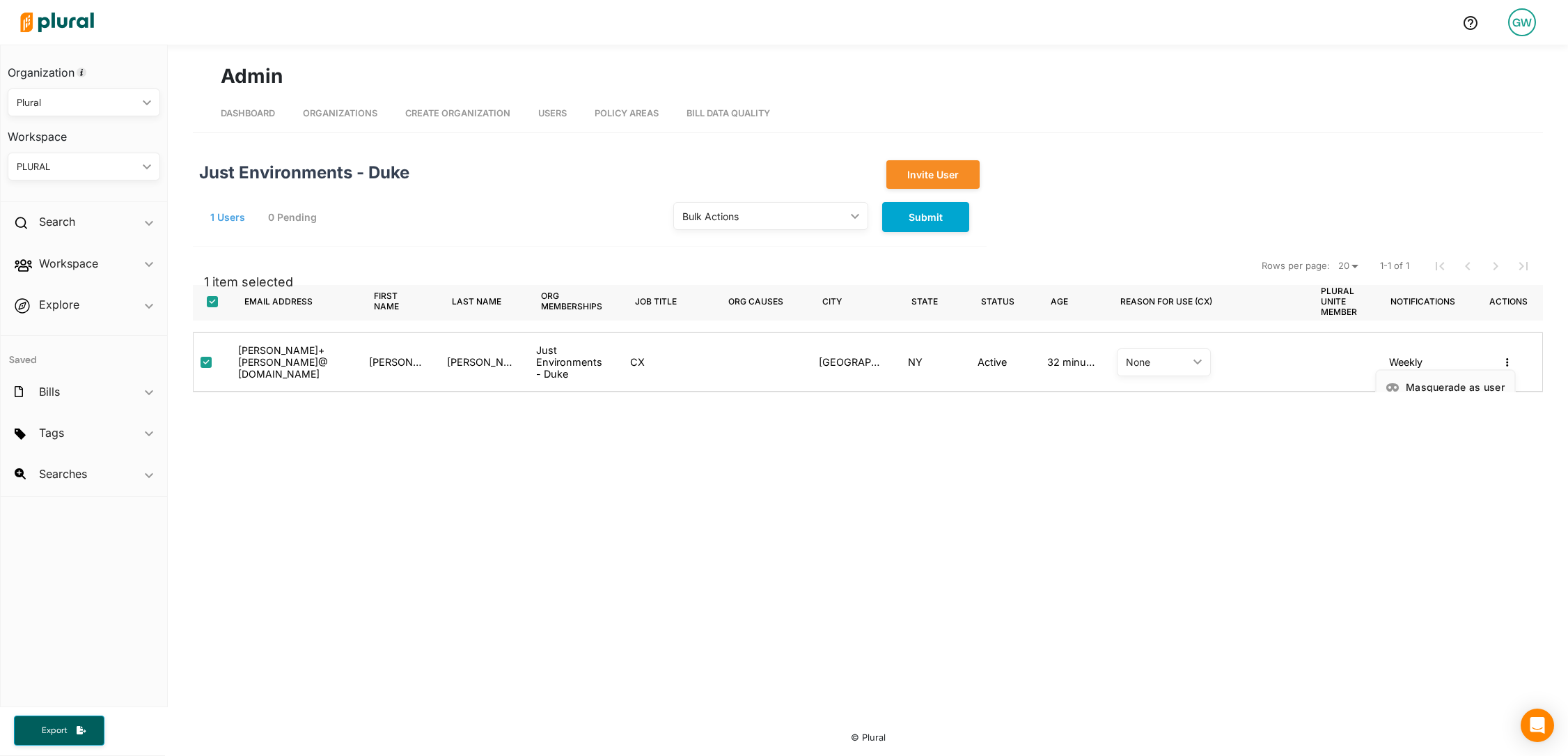
click at [1482, 383] on div "Masquerade as user" at bounding box center [1455, 387] width 99 height 12
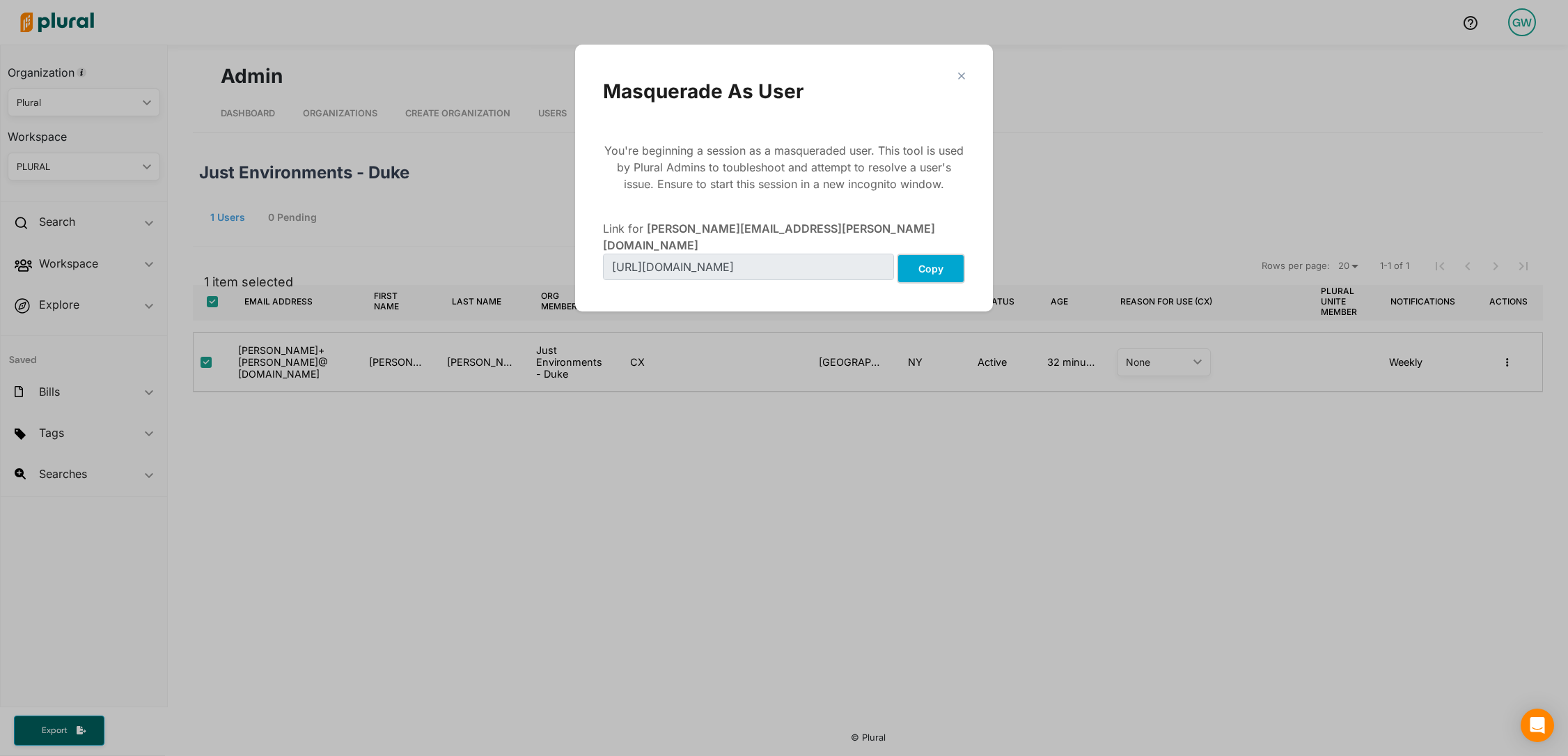
click at [933, 254] on button "Copy" at bounding box center [930, 269] width 68 height 30
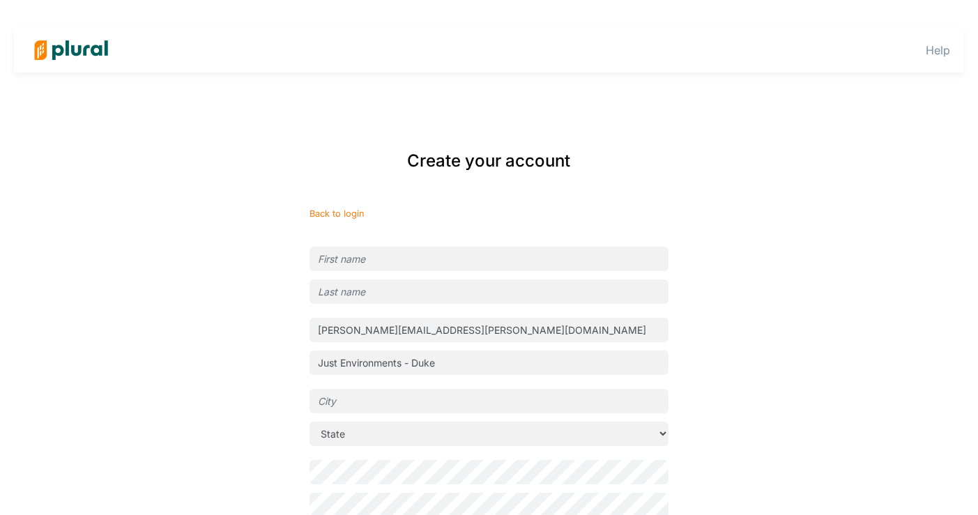
scroll to position [118, 0]
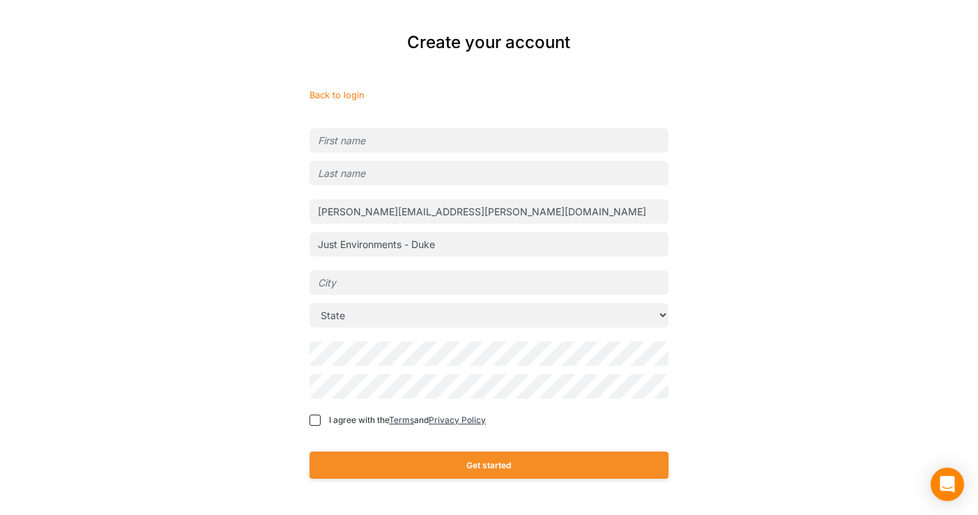
click at [362, 137] on input "text" at bounding box center [488, 140] width 359 height 24
type input "[PERSON_NAME]"
click at [343, 176] on input "text" at bounding box center [488, 173] width 359 height 24
type input "[PERSON_NAME]"
click at [336, 277] on input "text" at bounding box center [488, 282] width 359 height 24
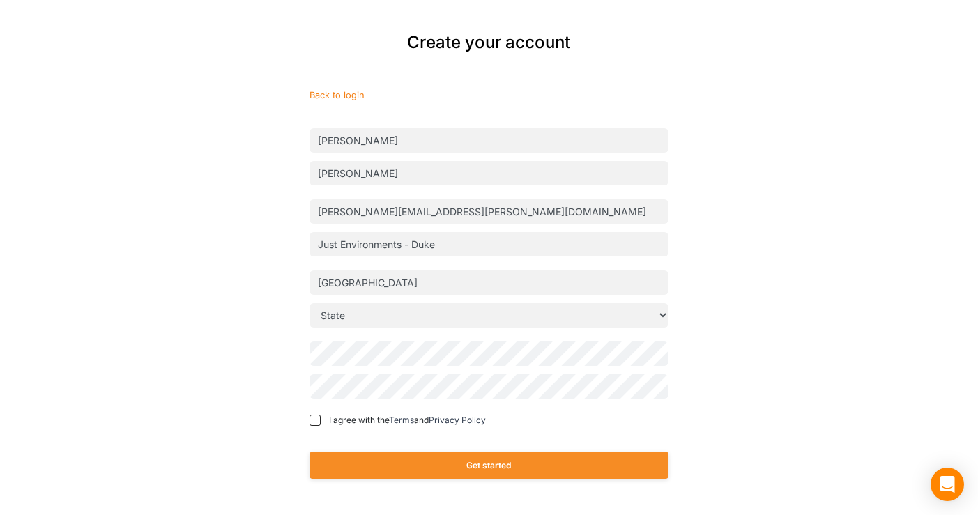
type input "[GEOGRAPHIC_DATA]"
click at [353, 317] on select "State [US_STATE] [US_STATE] [US_STATE] [US_STATE] [US_STATE] [US_STATE] [US_STA…" at bounding box center [488, 315] width 359 height 24
select select "NY"
click at [309, 303] on select "State [US_STATE] [US_STATE] [US_STATE] [US_STATE] [US_STATE] [US_STATE] [US_STA…" at bounding box center [488, 315] width 359 height 24
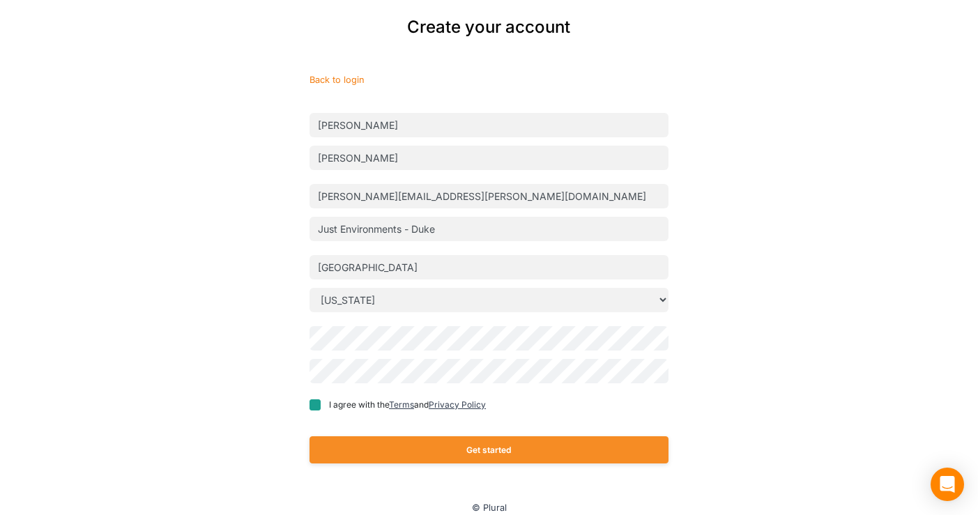
click at [318, 403] on input "I agree with the Terms and Privacy Policy" at bounding box center [314, 404] width 11 height 11
checkbox input "true"
click at [364, 435] on div "Get started" at bounding box center [488, 449] width 359 height 55
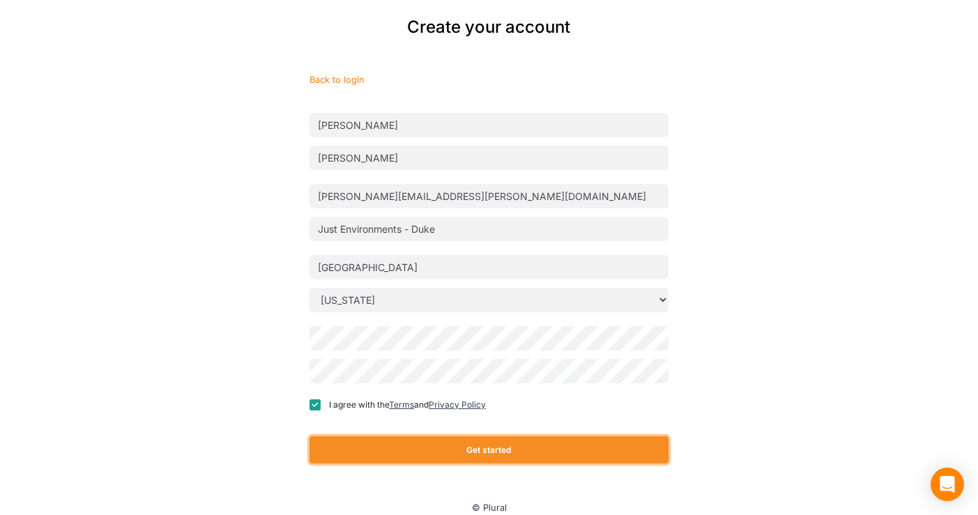
click at [363, 445] on button "Get started" at bounding box center [488, 449] width 359 height 27
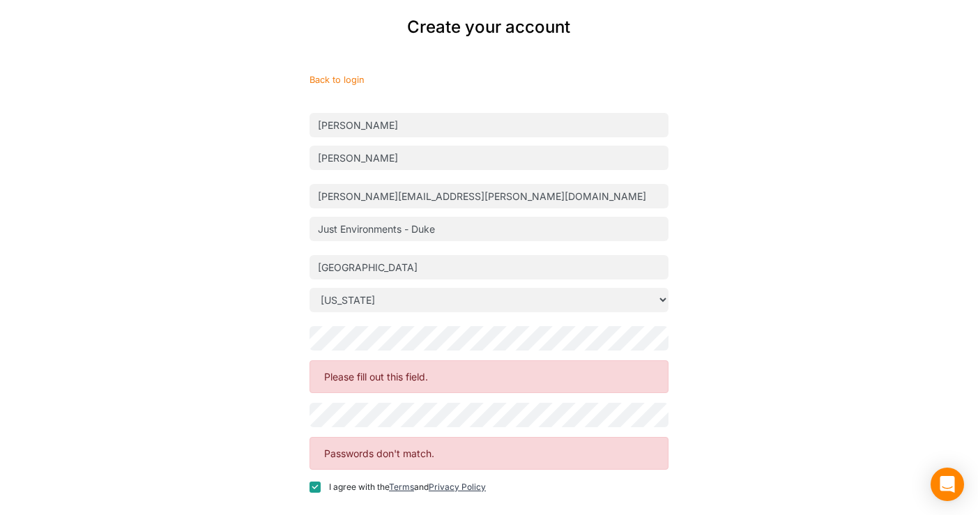
click at [252, 379] on div "Create your account Back to login Grayson Wormser [EMAIL_ADDRESS][PERSON_NAME][…" at bounding box center [489, 291] width 562 height 580
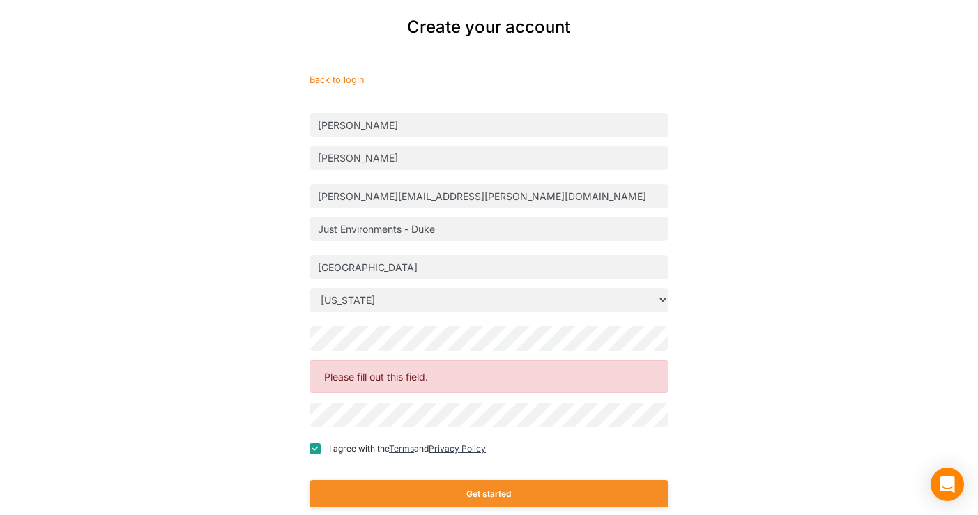
click at [805, 364] on div "Create your account Back to login Grayson Wormser [EMAIL_ADDRESS][PERSON_NAME][…" at bounding box center [489, 271] width 843 height 541
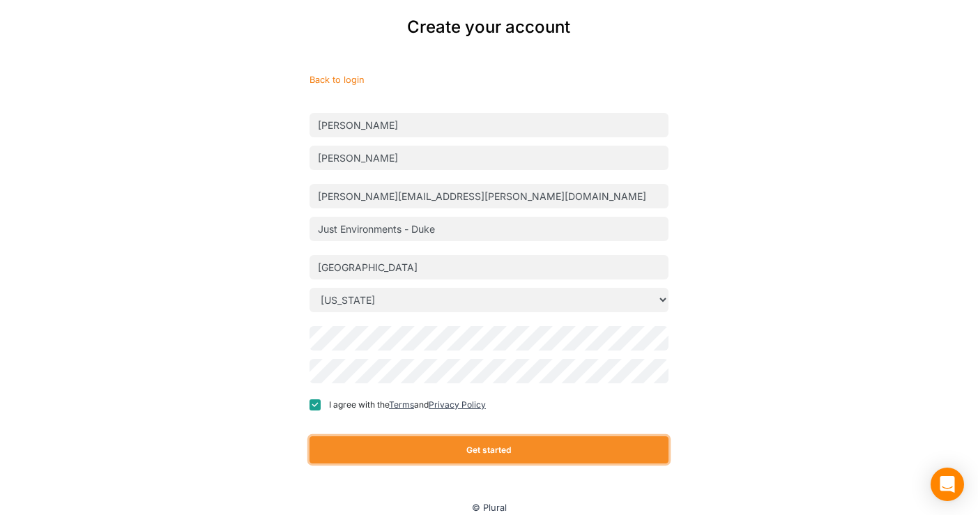
click at [423, 454] on button "Get started" at bounding box center [488, 449] width 359 height 27
